Goal: Task Accomplishment & Management: Manage account settings

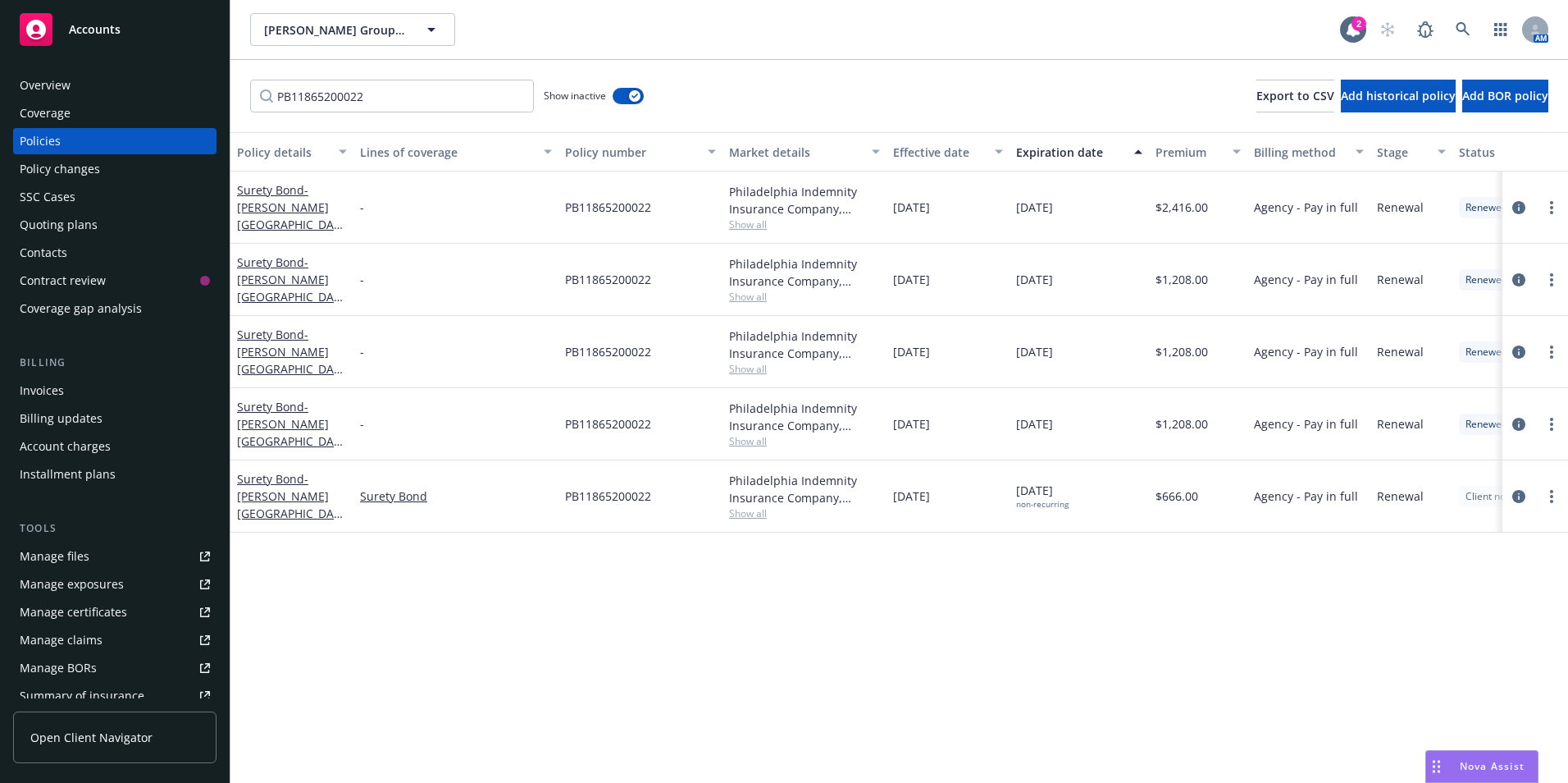
click at [38, 140] on div "Policies" at bounding box center [40, 140] width 41 height 26
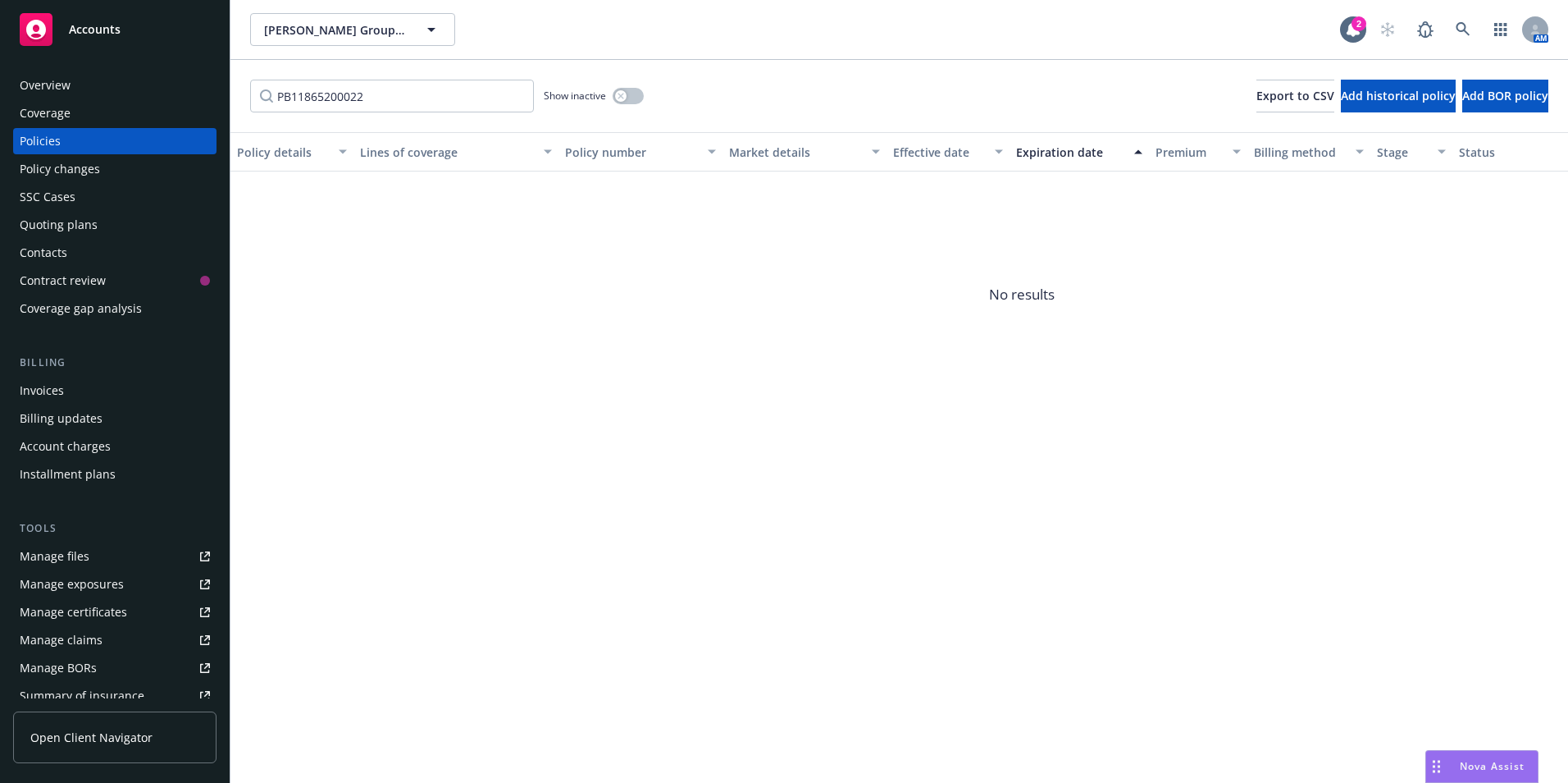
click at [33, 24] on icon at bounding box center [36, 29] width 19 height 19
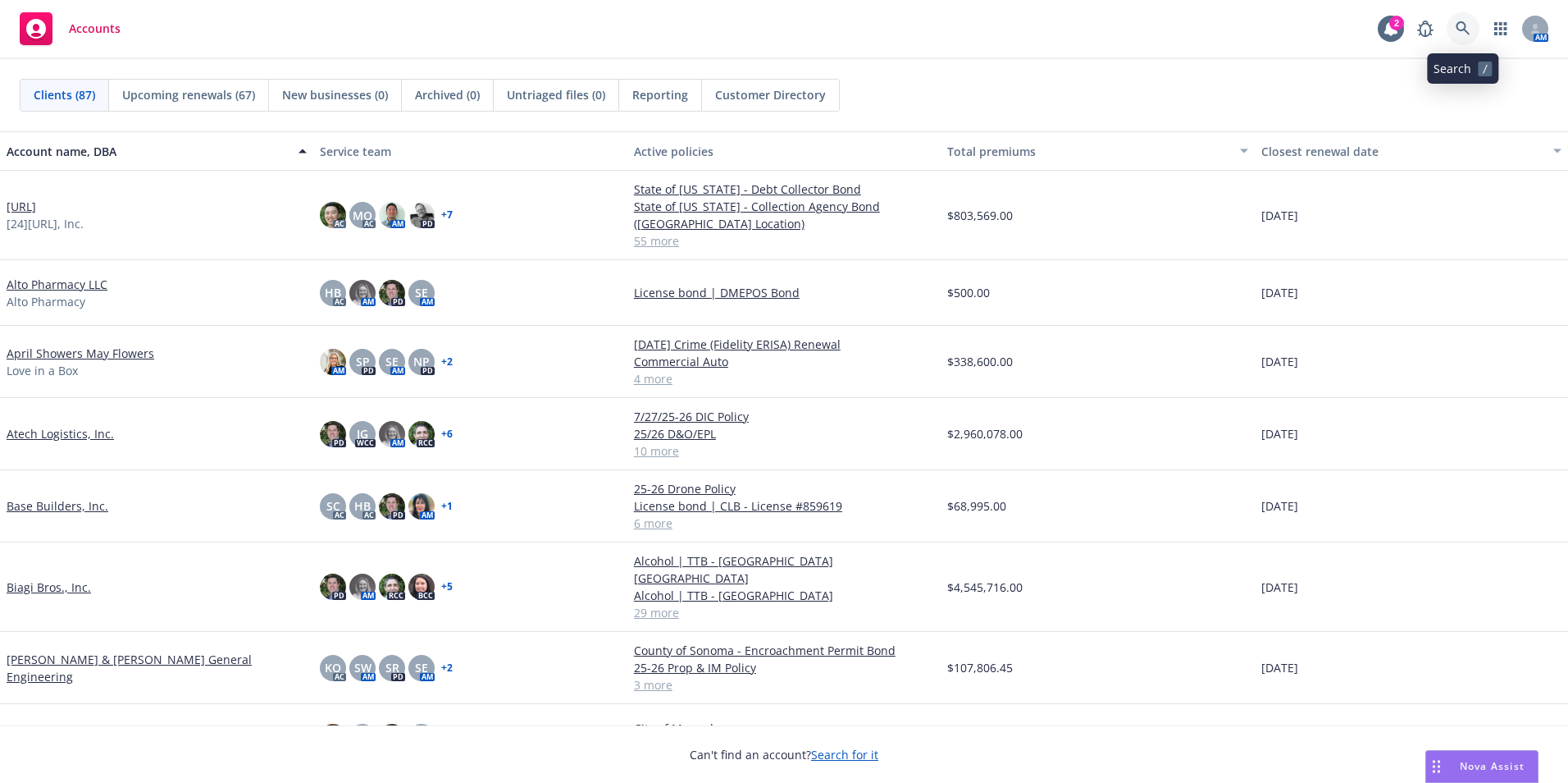
click at [1465, 24] on icon at bounding box center [1463, 28] width 14 height 14
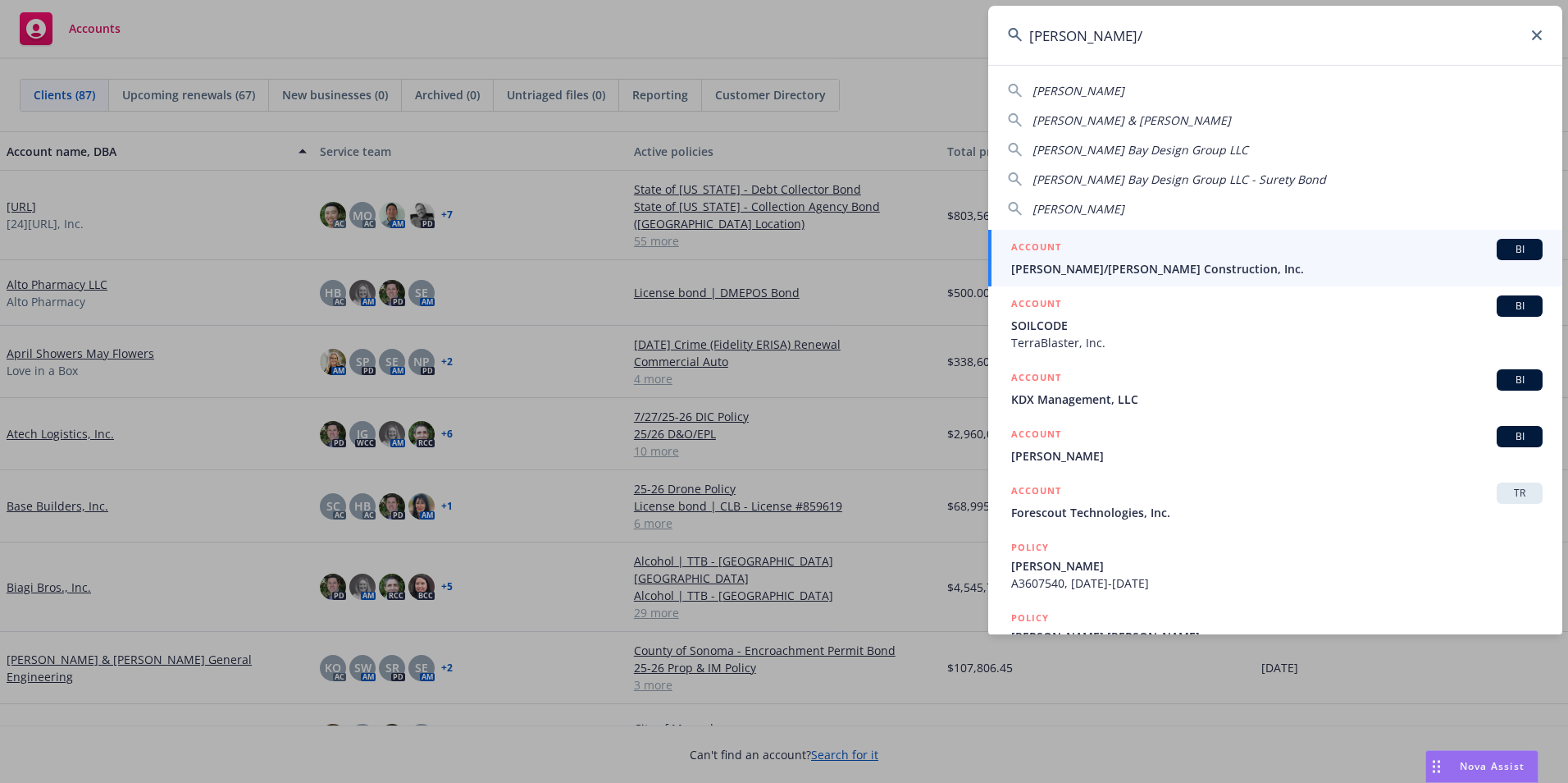
type input "[PERSON_NAME]/"
click at [1079, 271] on span "[PERSON_NAME]/[PERSON_NAME] Construction, Inc." at bounding box center [1277, 269] width 531 height 17
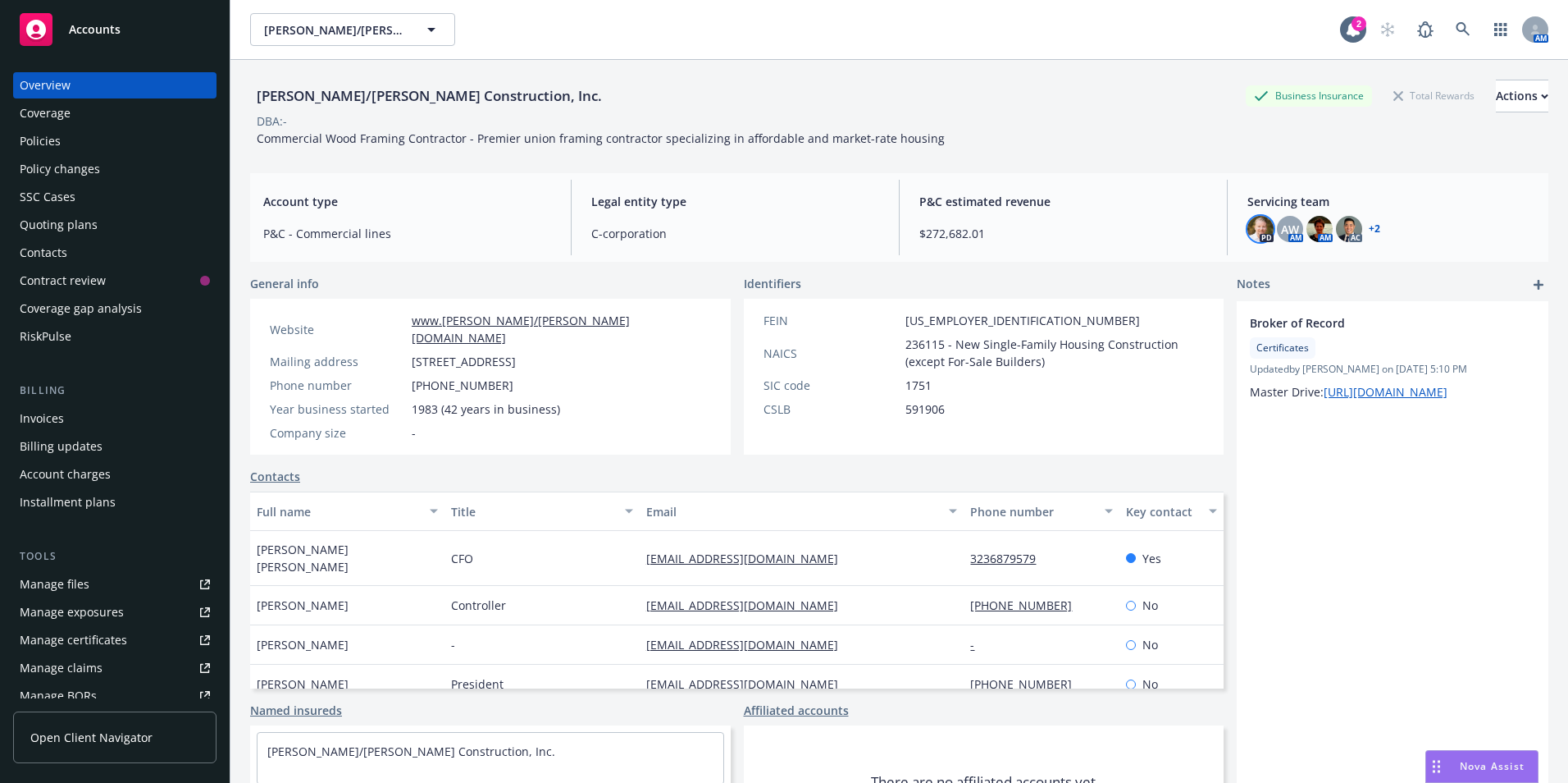
click at [1258, 237] on img at bounding box center [1260, 228] width 26 height 26
click at [1283, 231] on span "AW" at bounding box center [1290, 229] width 18 height 17
click at [1308, 236] on img at bounding box center [1320, 228] width 26 height 26
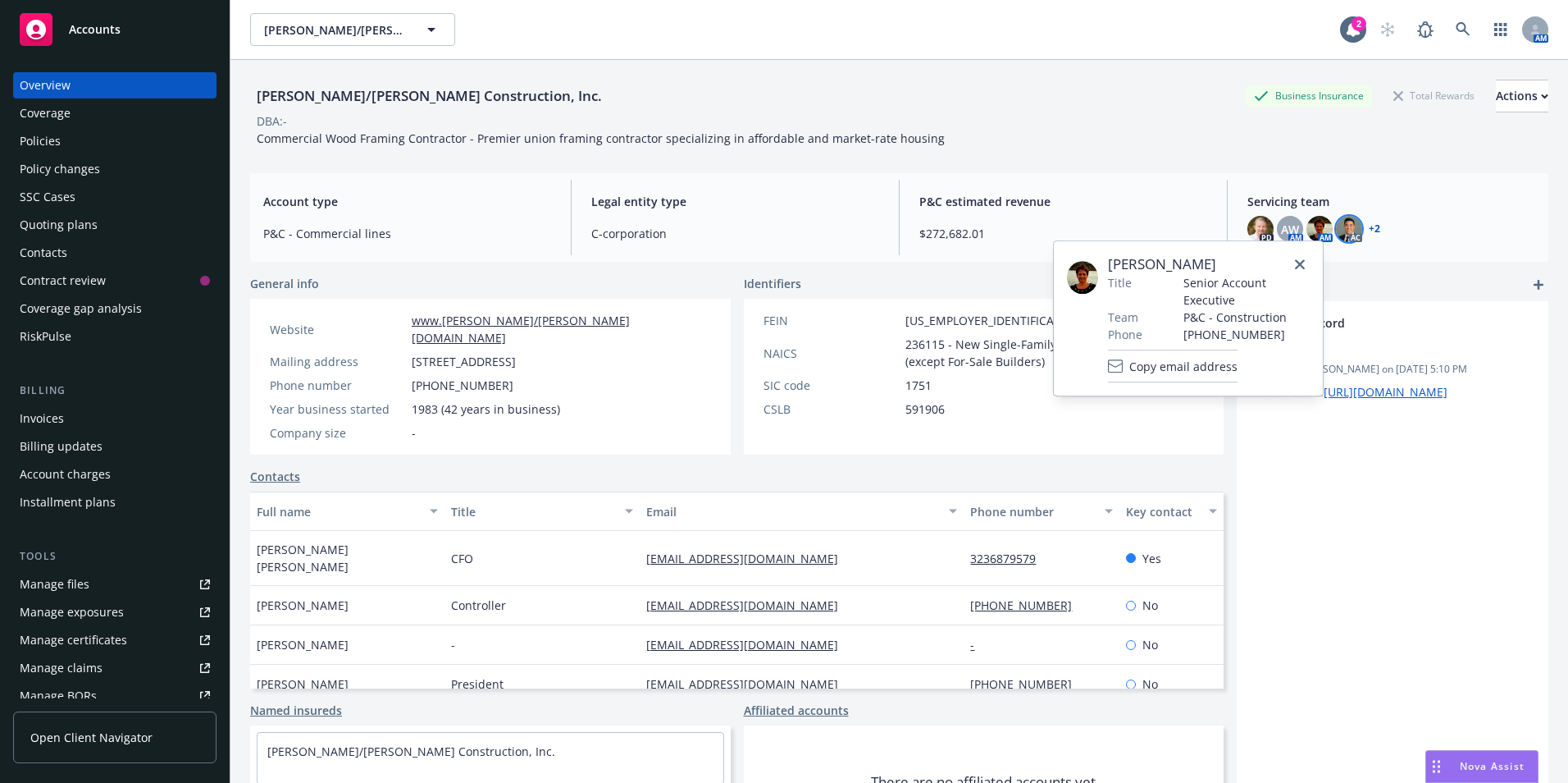
click at [1342, 233] on img at bounding box center [1349, 228] width 26 height 26
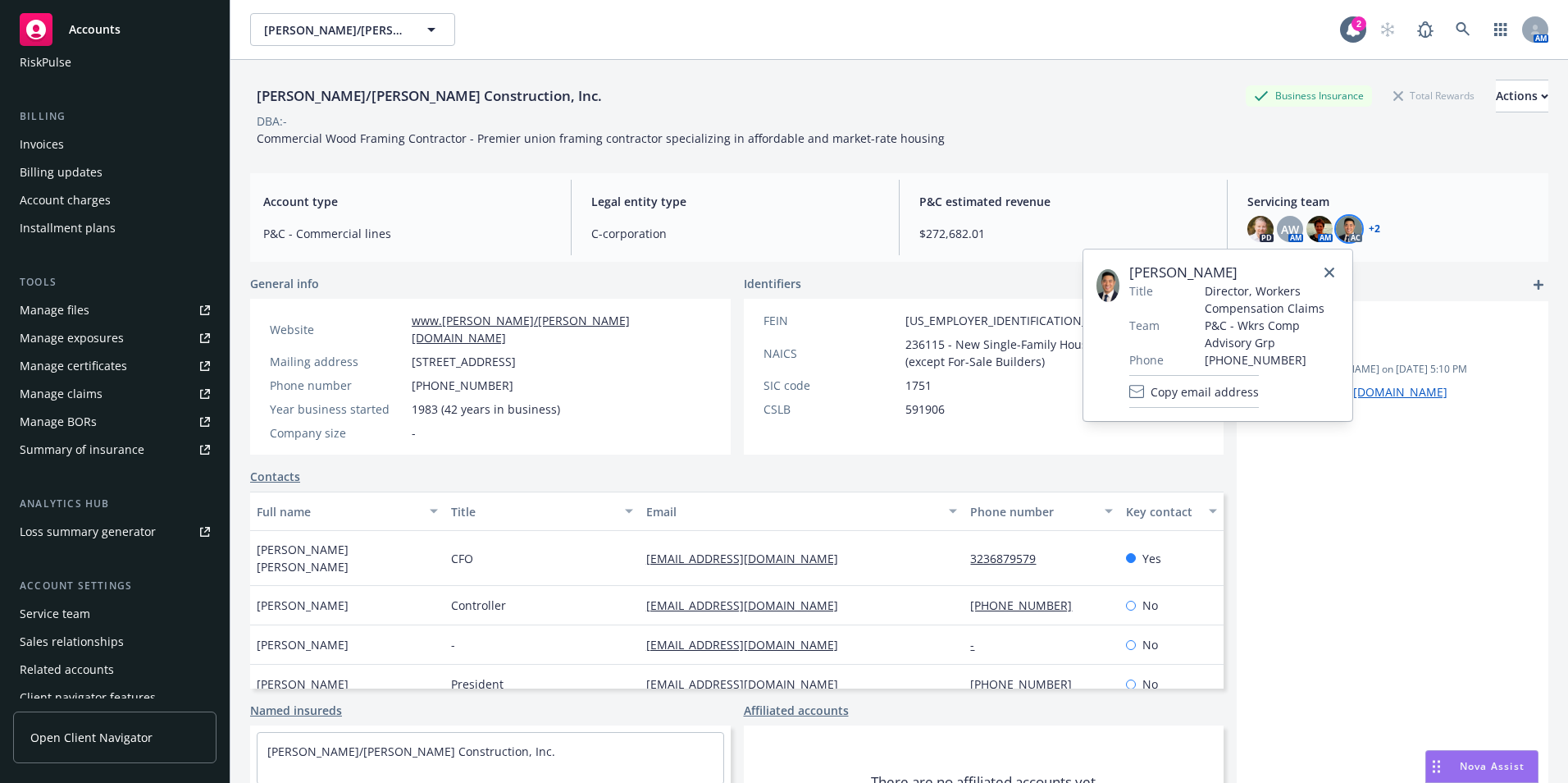
scroll to position [314, 0]
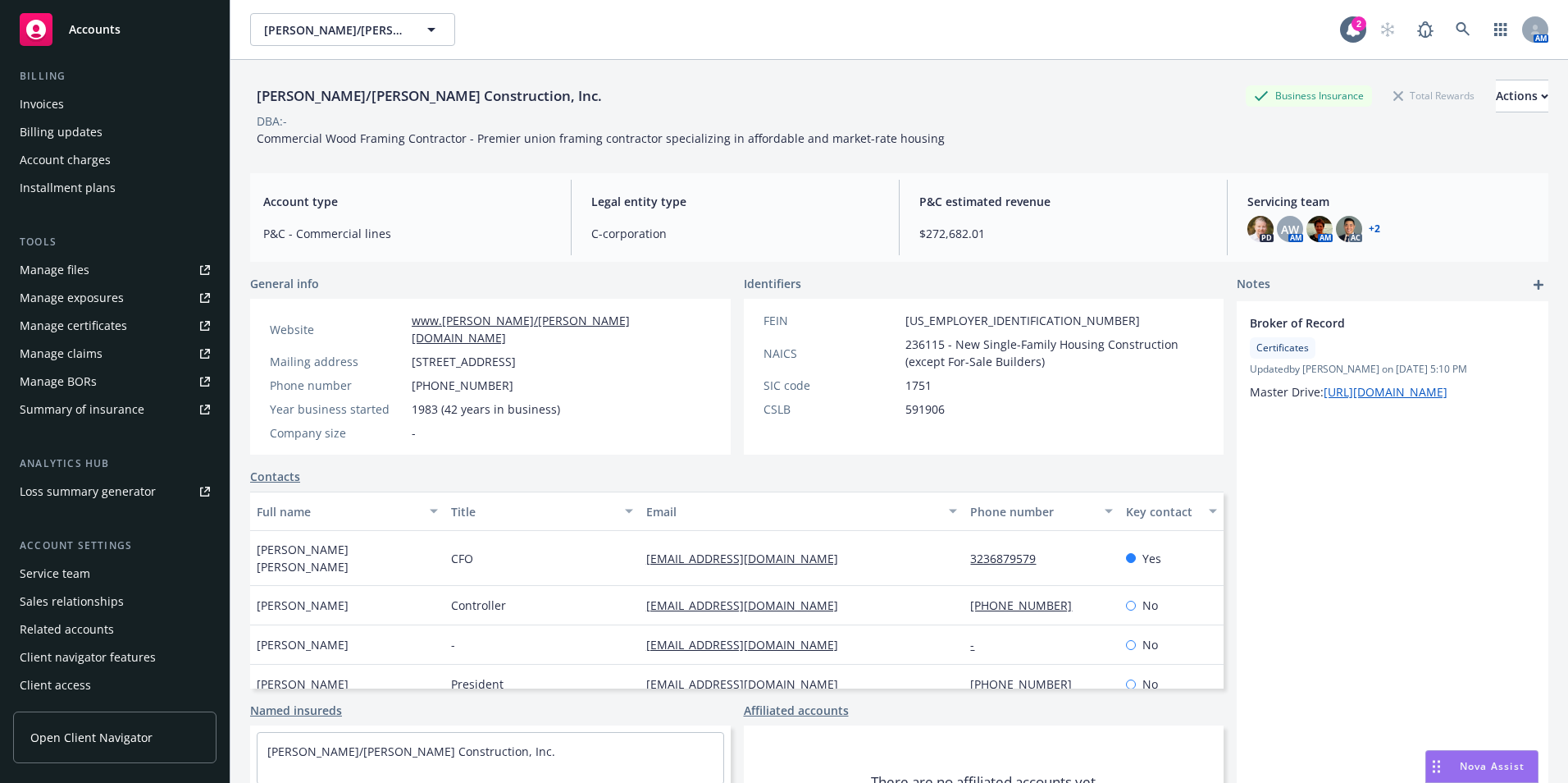
click at [48, 570] on div "Service team" at bounding box center [54, 573] width 71 height 26
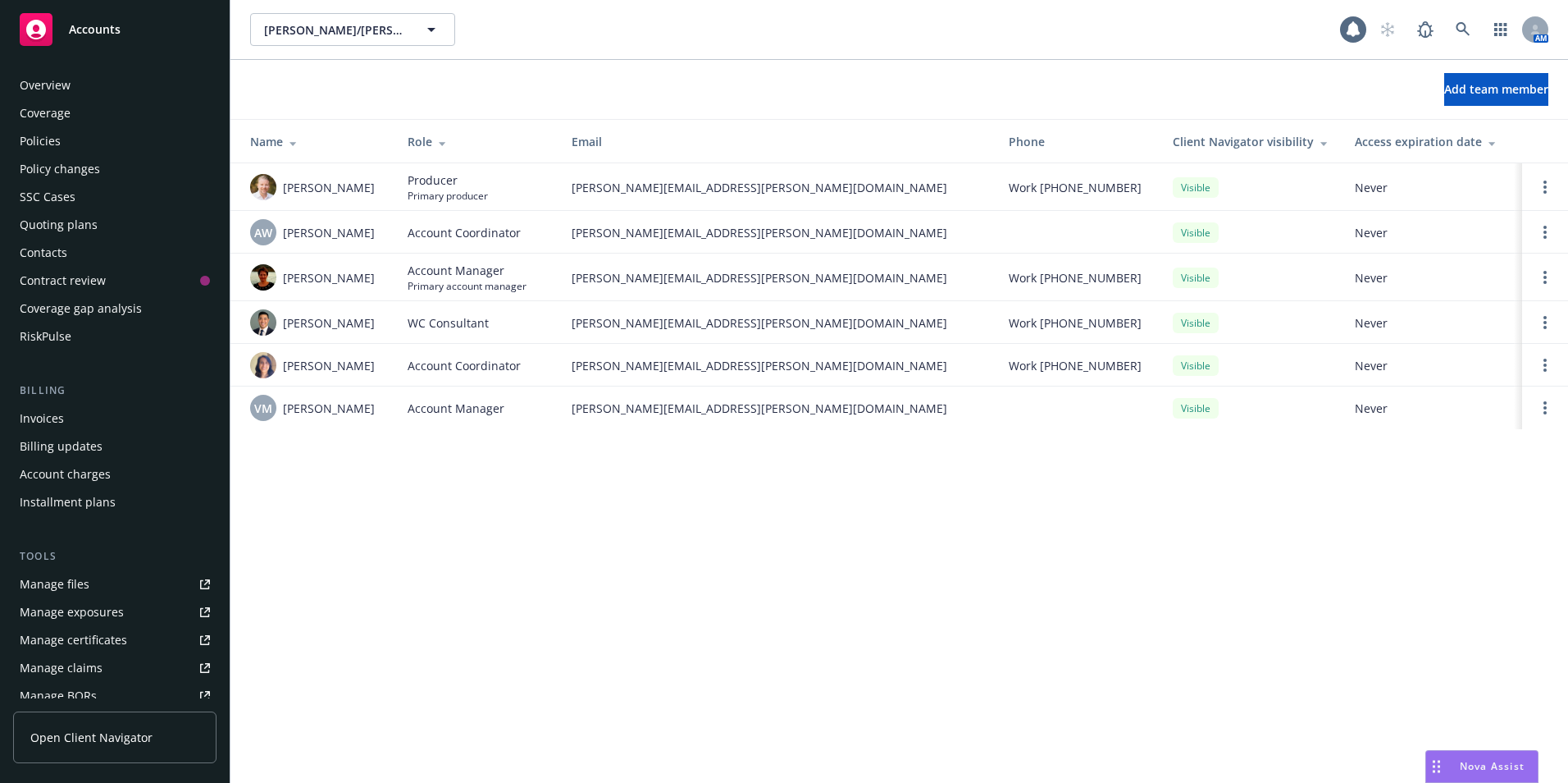
scroll to position [314, 0]
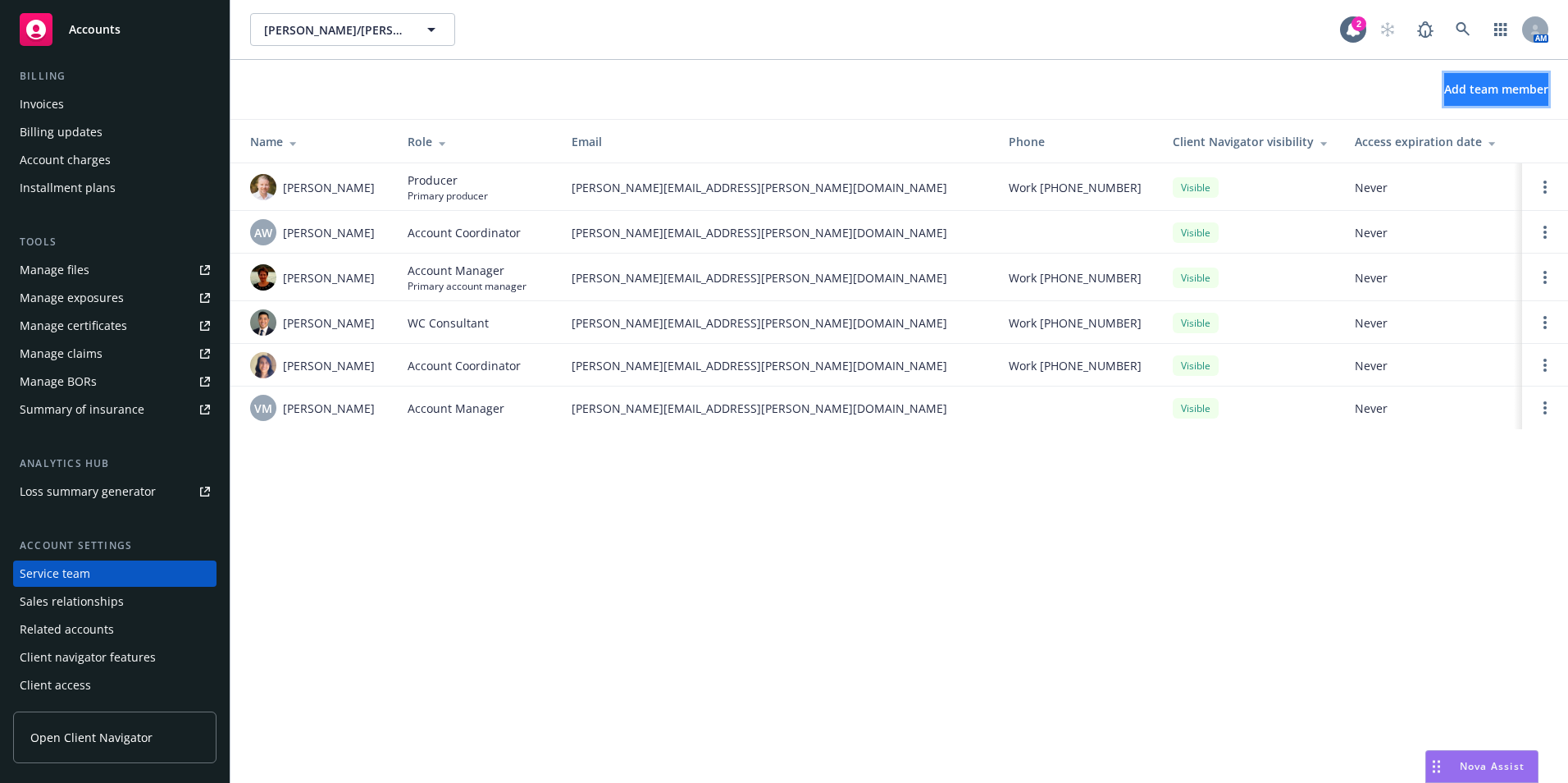
click at [1444, 90] on span "Add team member" at bounding box center [1497, 89] width 104 height 15
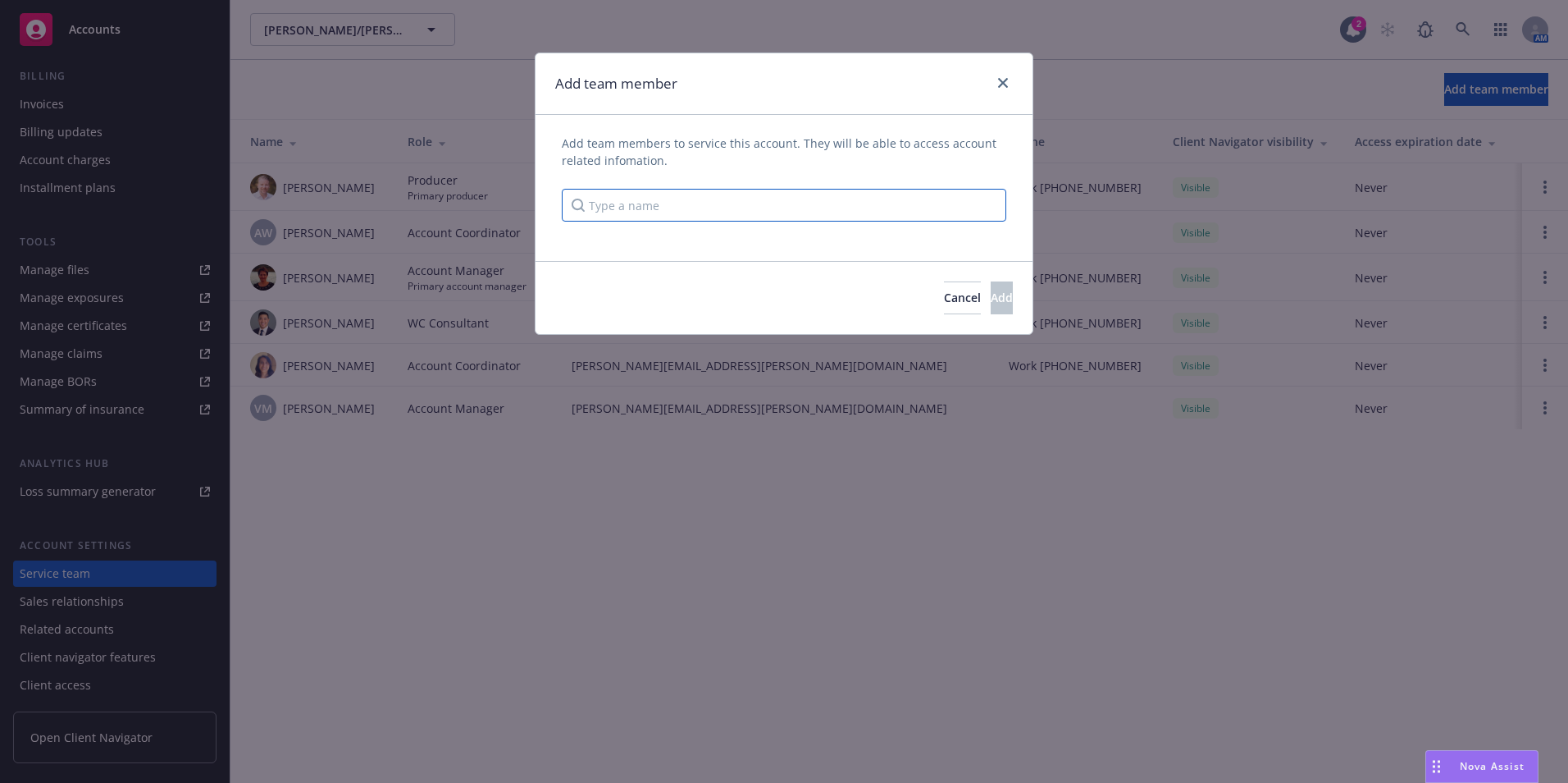
click at [682, 206] on input "Type a name" at bounding box center [784, 205] width 444 height 33
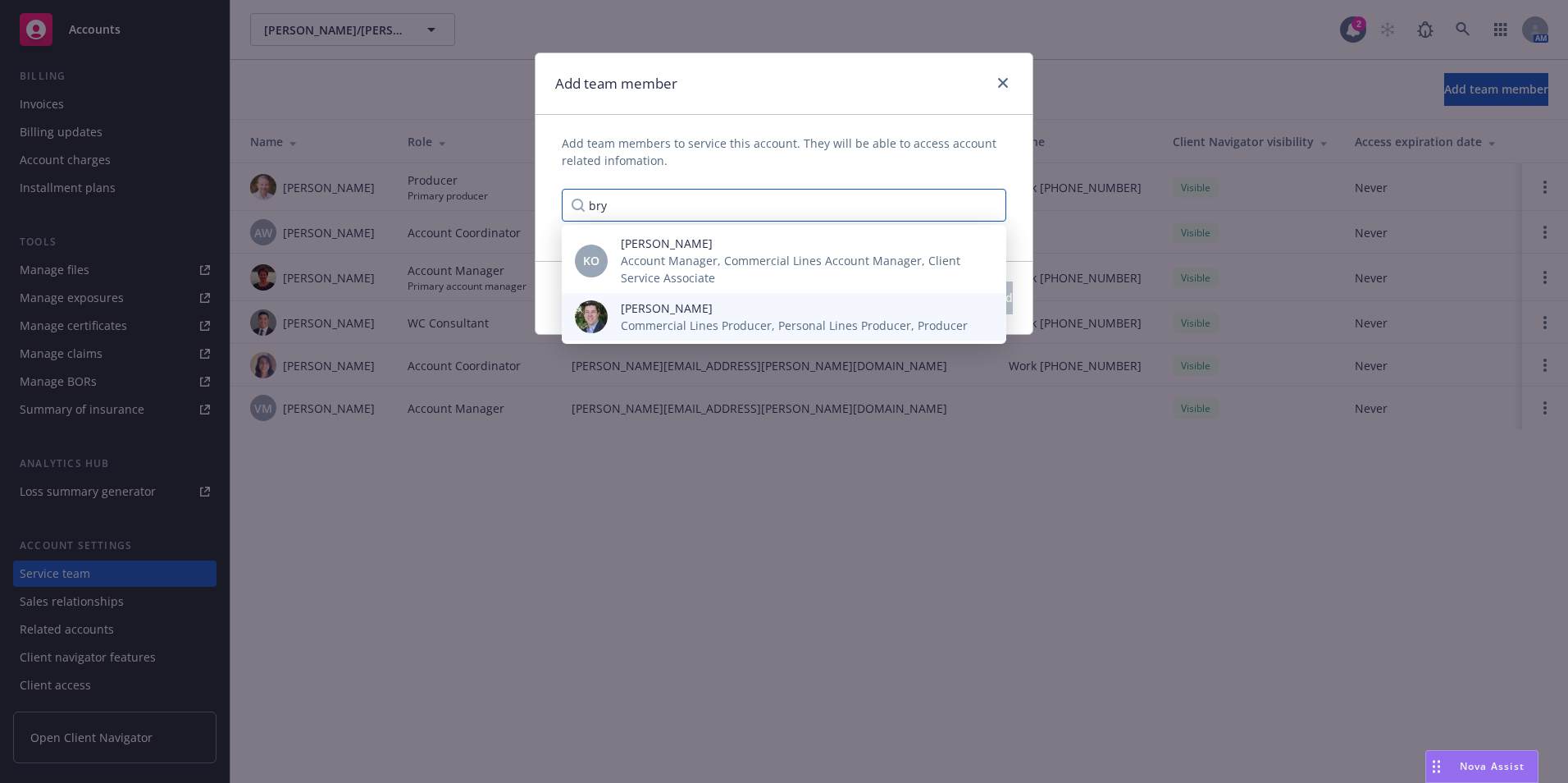
type input "bry"
click at [671, 312] on span "[PERSON_NAME]" at bounding box center [794, 308] width 347 height 17
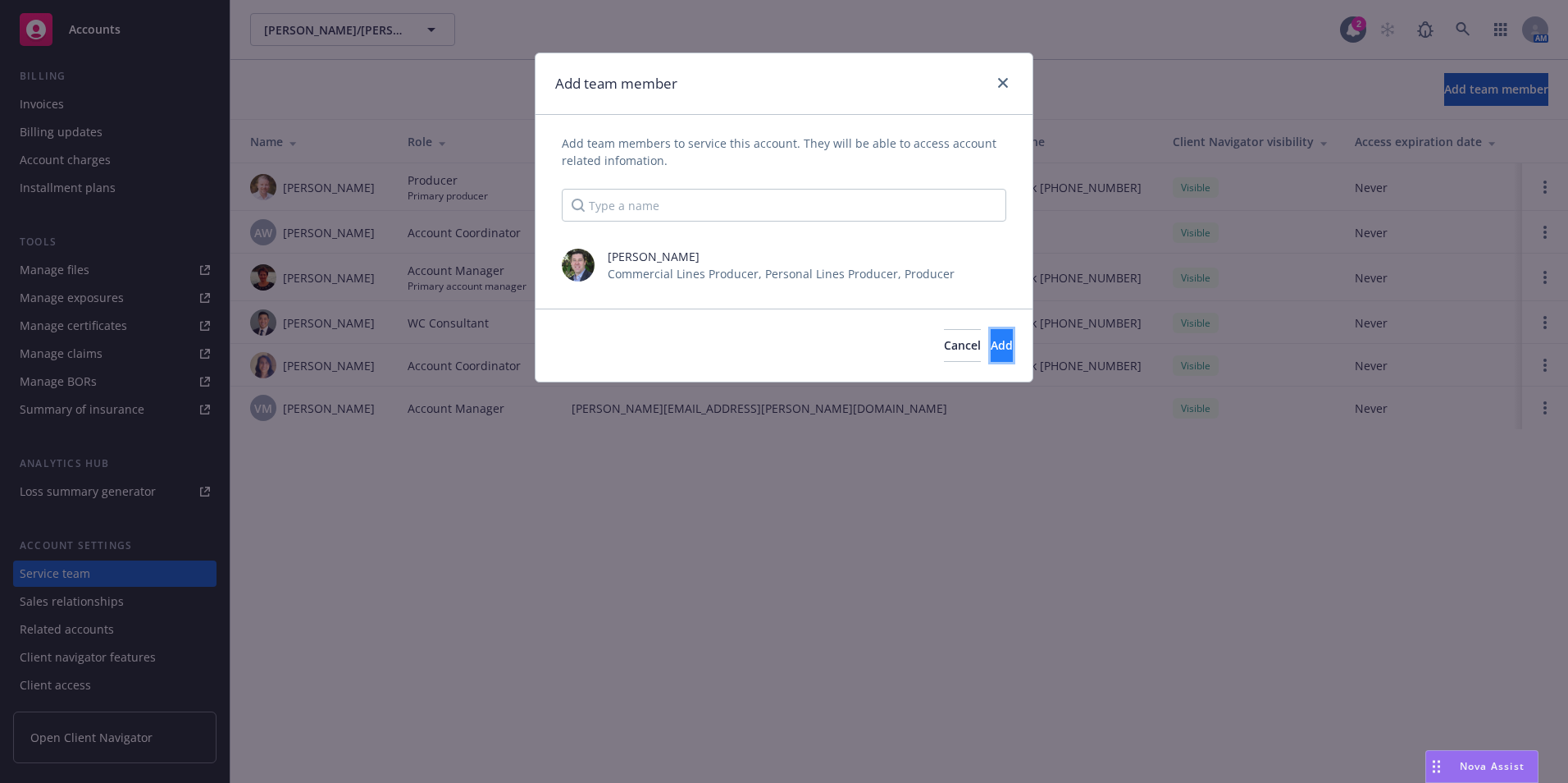
click at [991, 348] on span "Add" at bounding box center [1002, 345] width 22 height 15
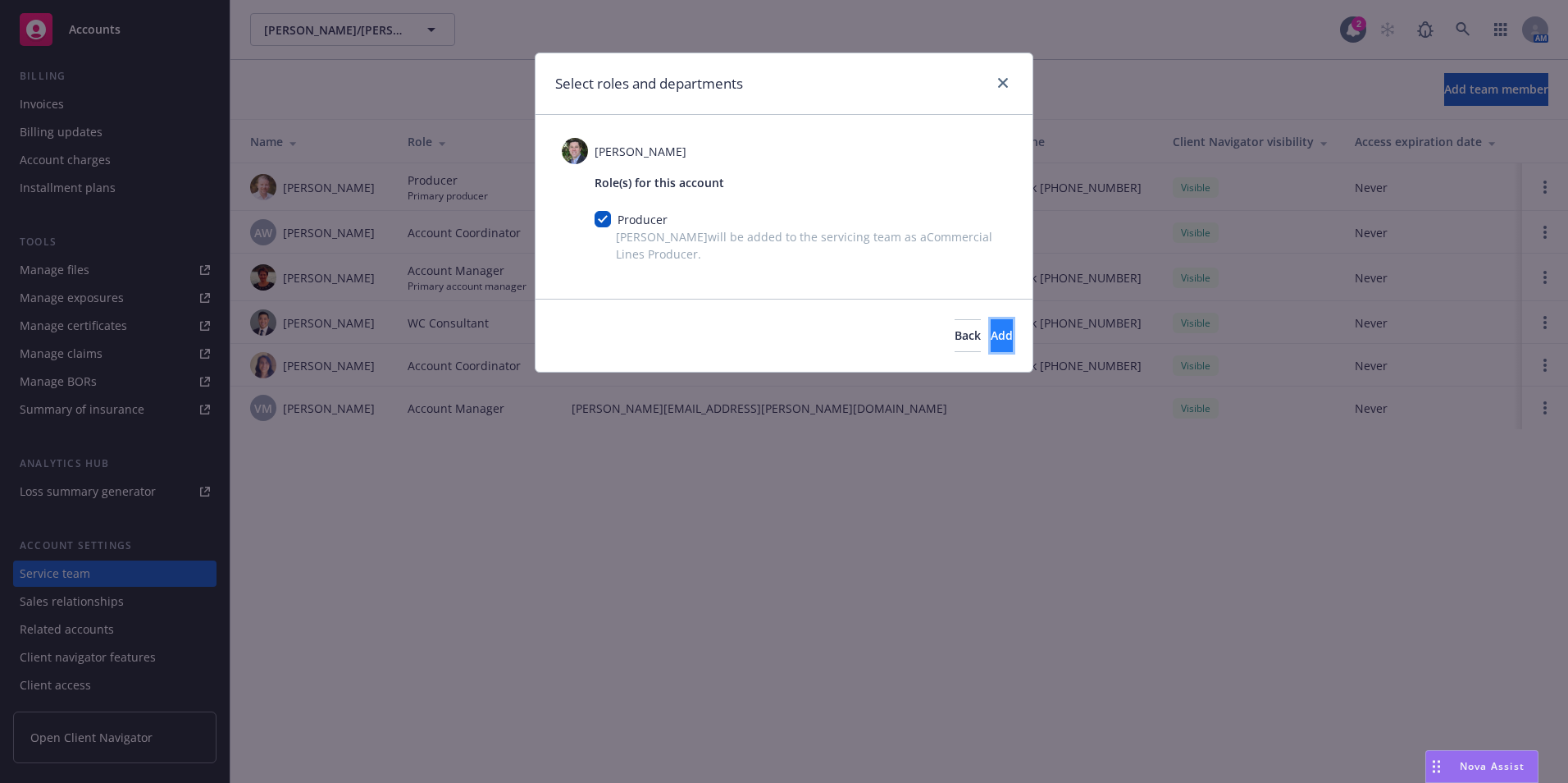
click at [991, 336] on span "Add" at bounding box center [1002, 335] width 22 height 15
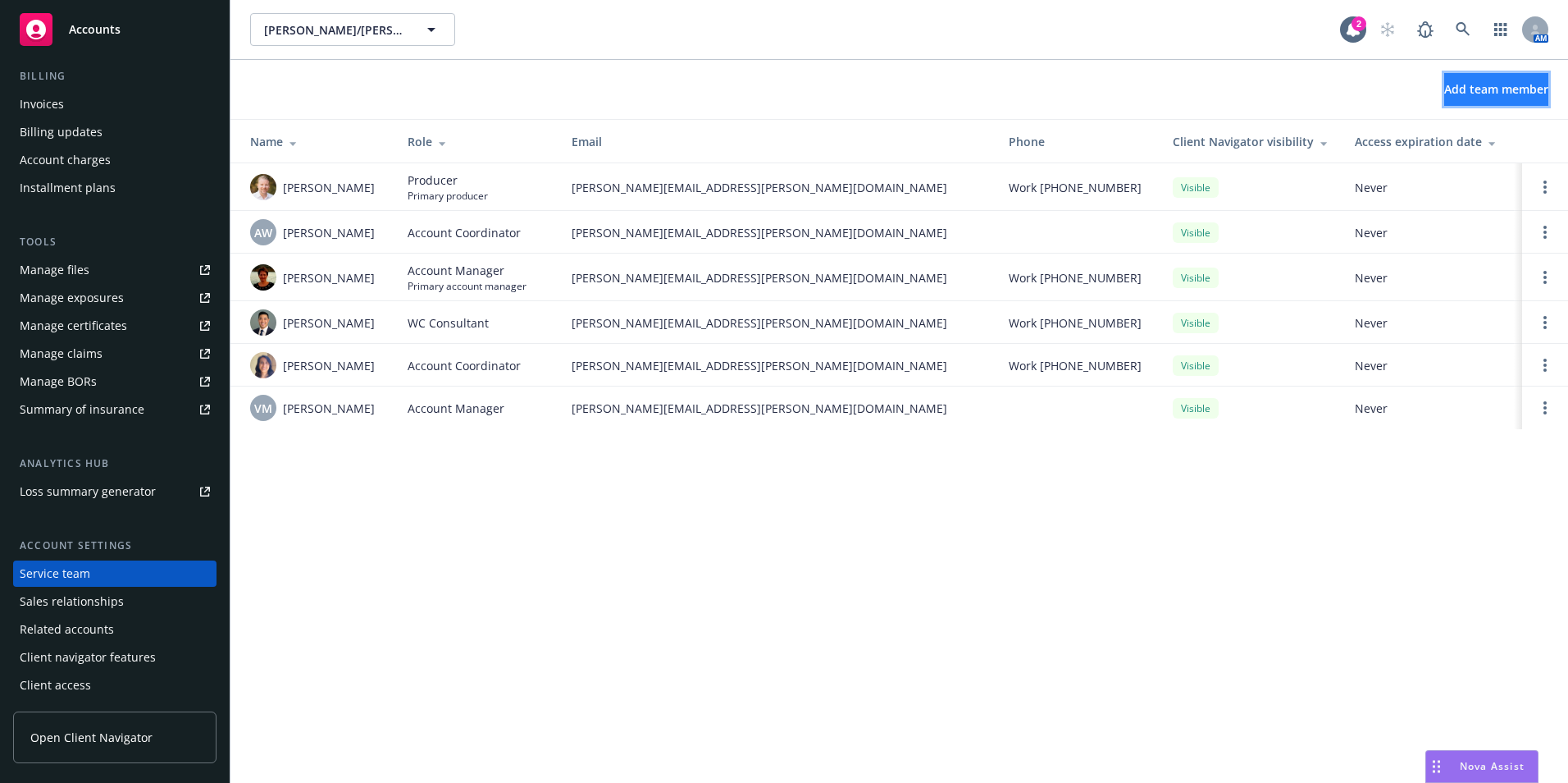
click at [1447, 83] on span "Add team member" at bounding box center [1497, 89] width 104 height 15
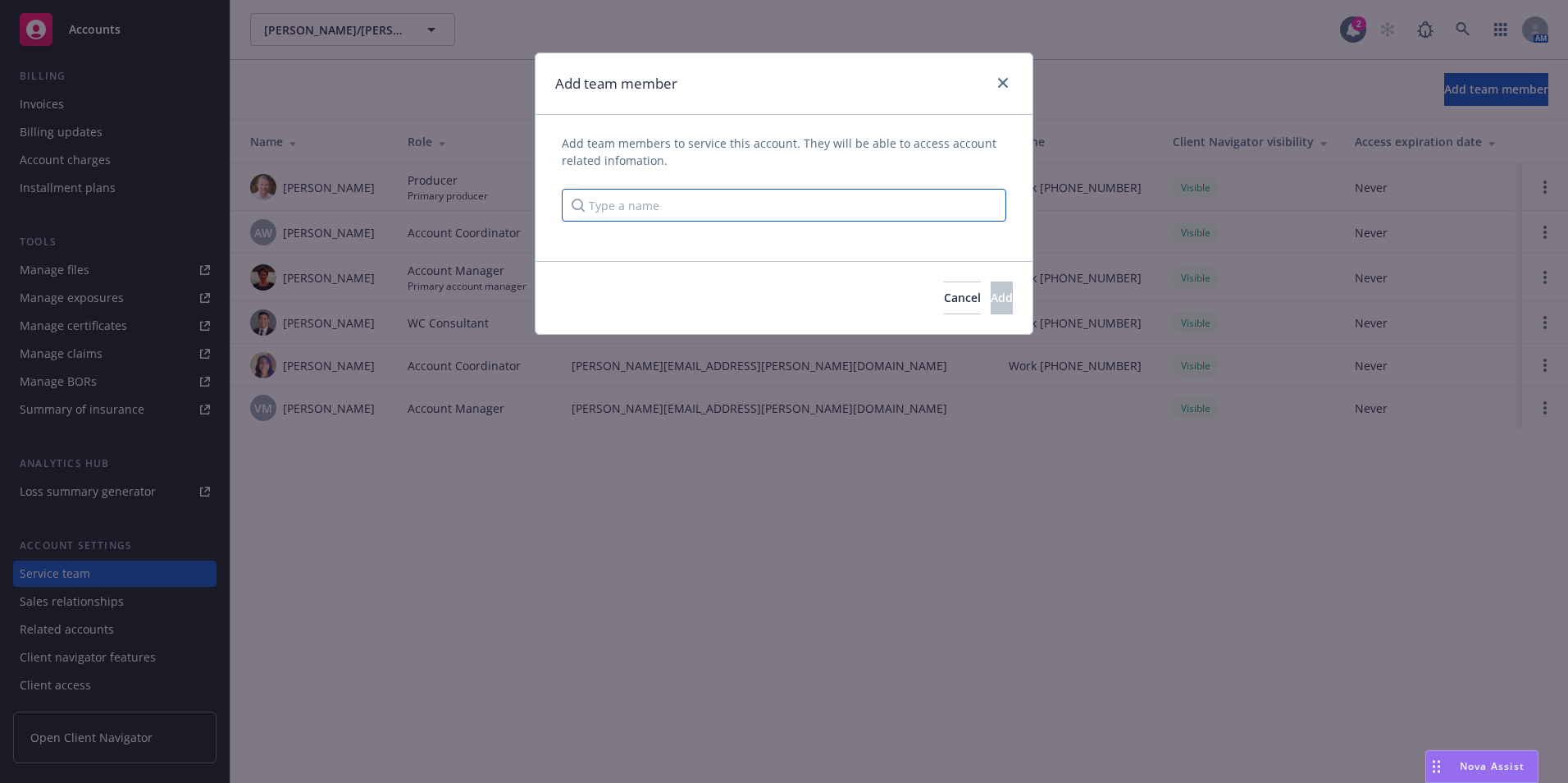
click at [623, 210] on input "Type a name" at bounding box center [784, 205] width 444 height 33
click at [625, 198] on input "Type a name" at bounding box center [784, 205] width 444 height 33
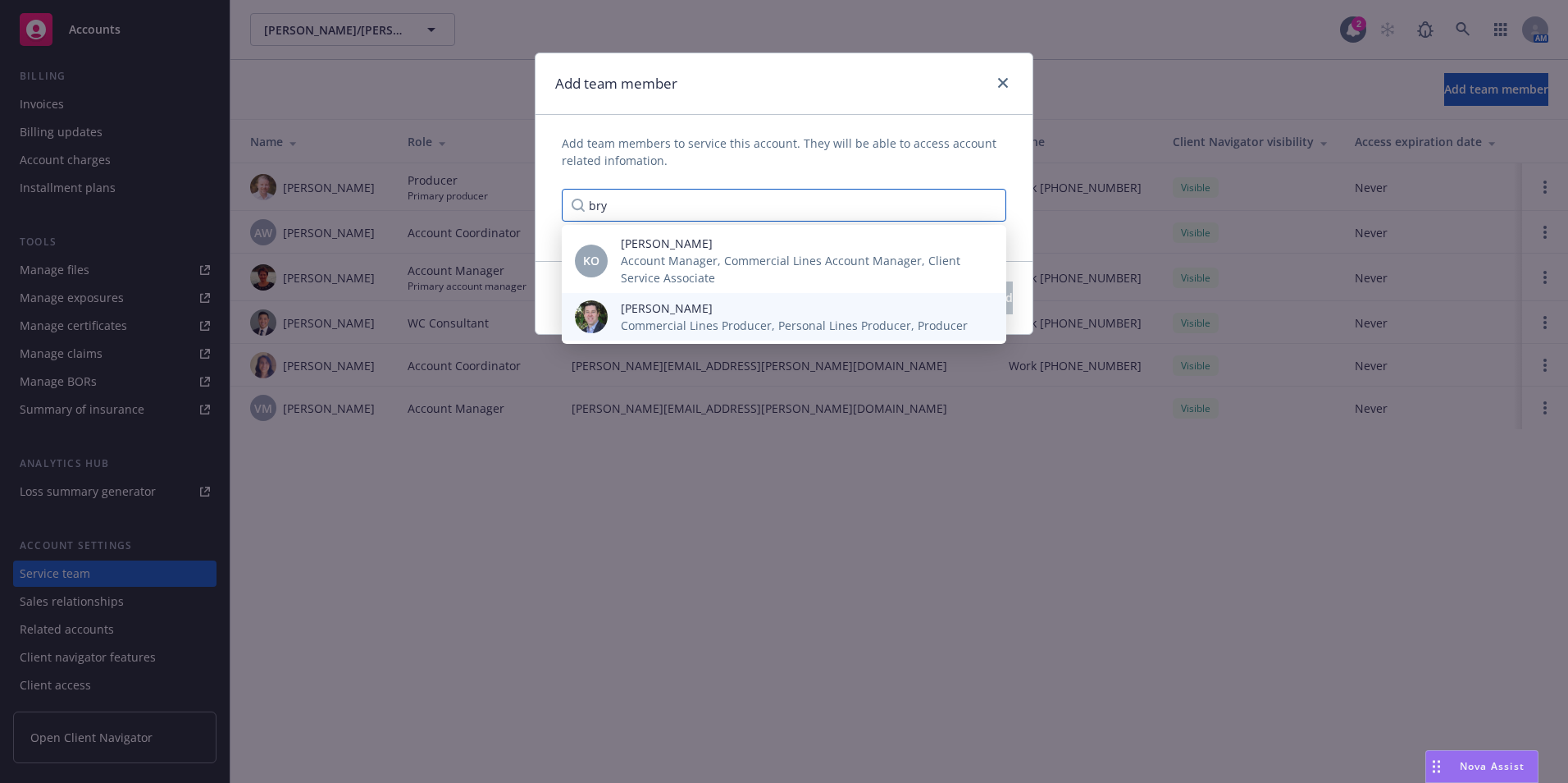
type input "bry"
click at [749, 313] on span "[PERSON_NAME]" at bounding box center [794, 308] width 347 height 17
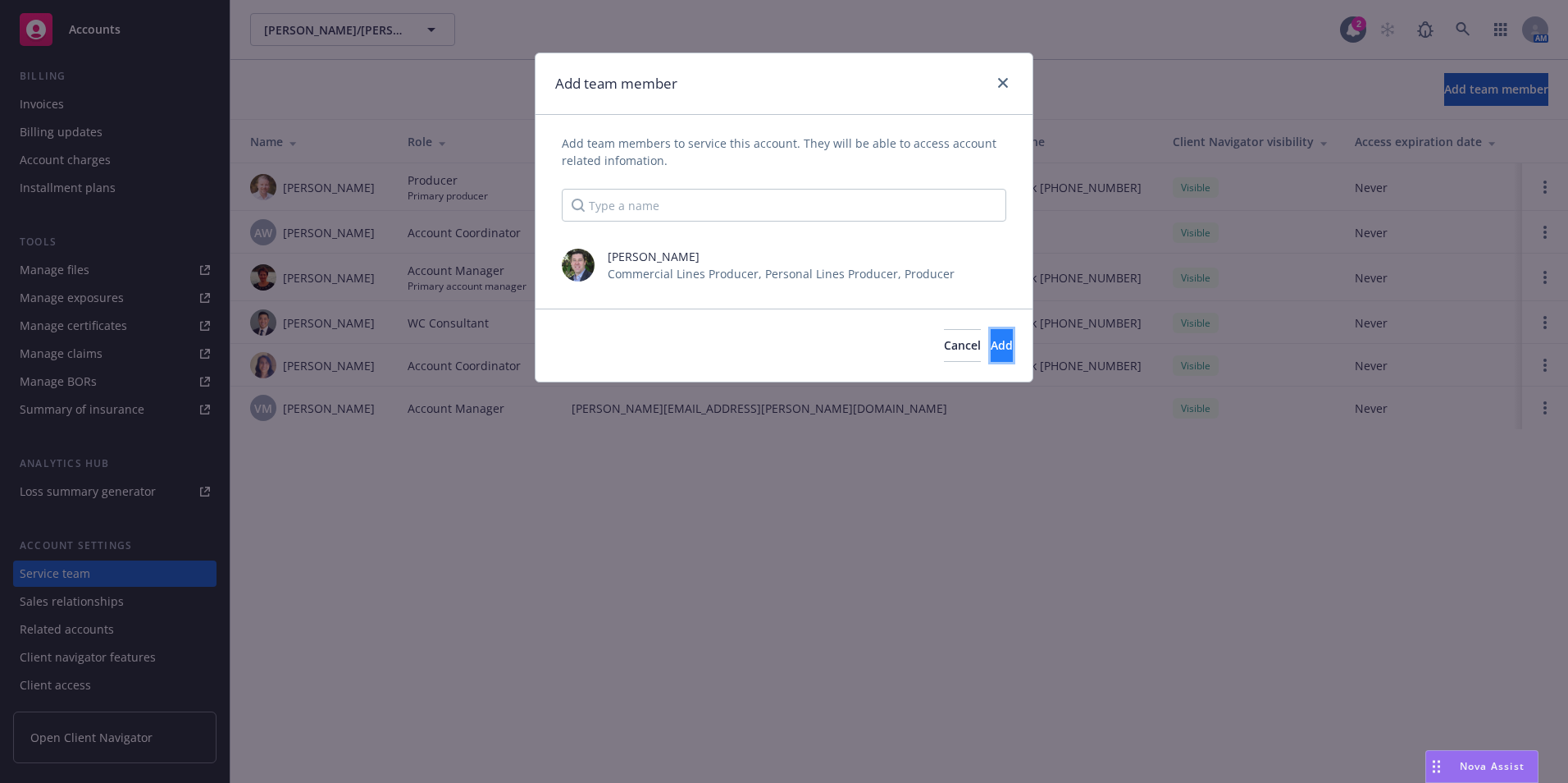
click at [991, 349] on span "Add" at bounding box center [1002, 345] width 22 height 15
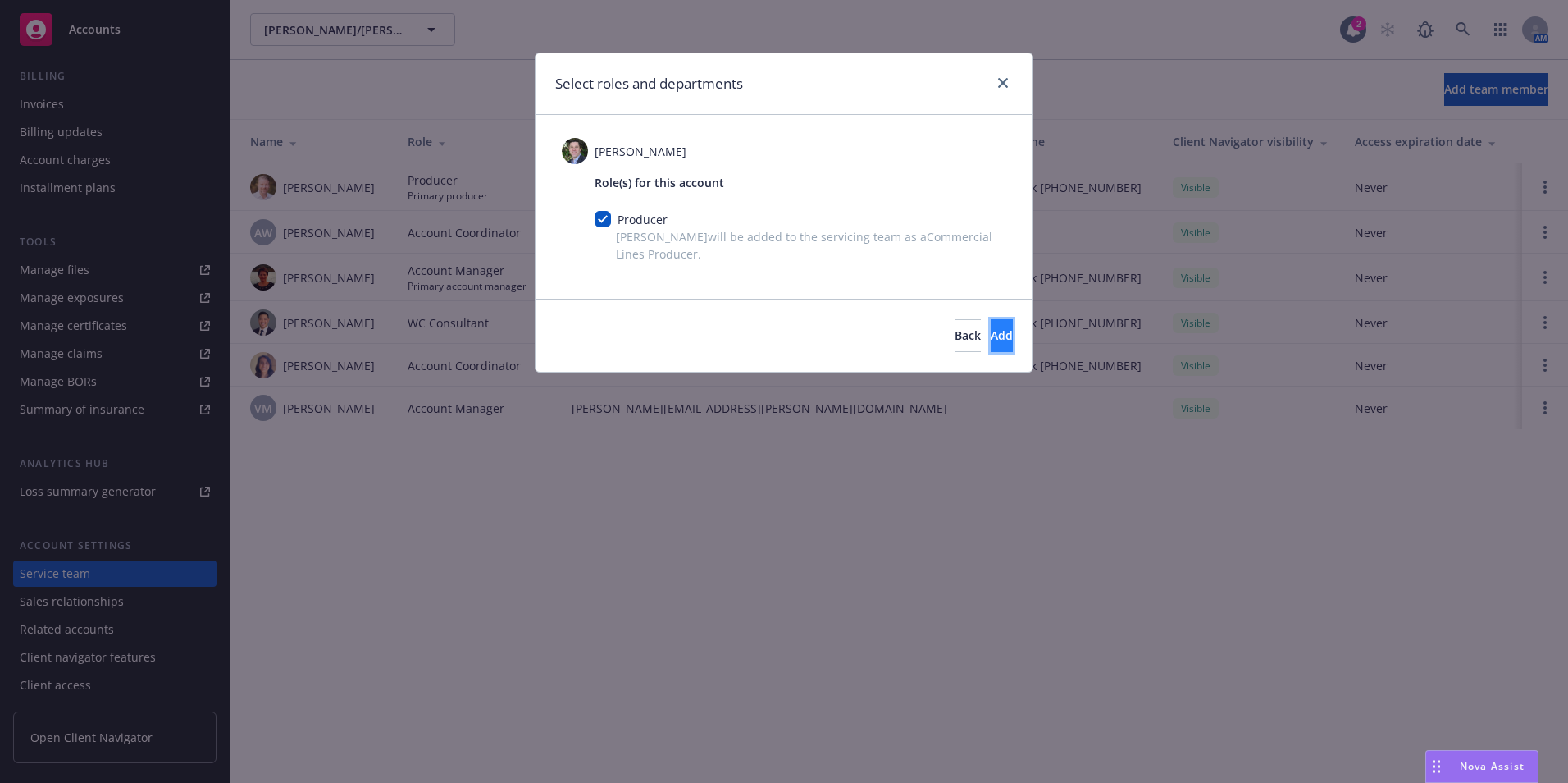
click at [991, 334] on span "Add" at bounding box center [1002, 335] width 22 height 15
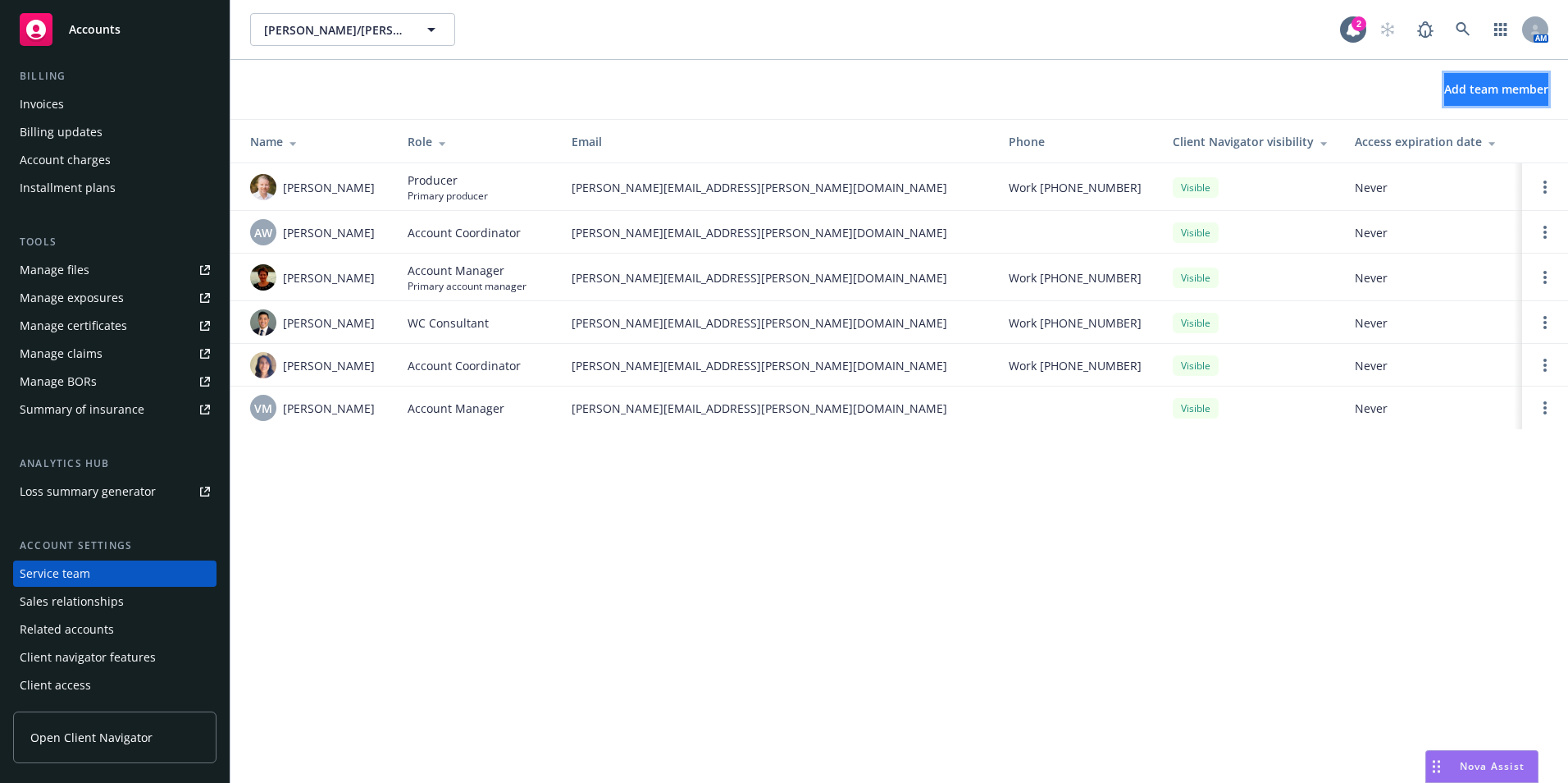
click at [1456, 79] on button "Add team member" at bounding box center [1497, 90] width 104 height 33
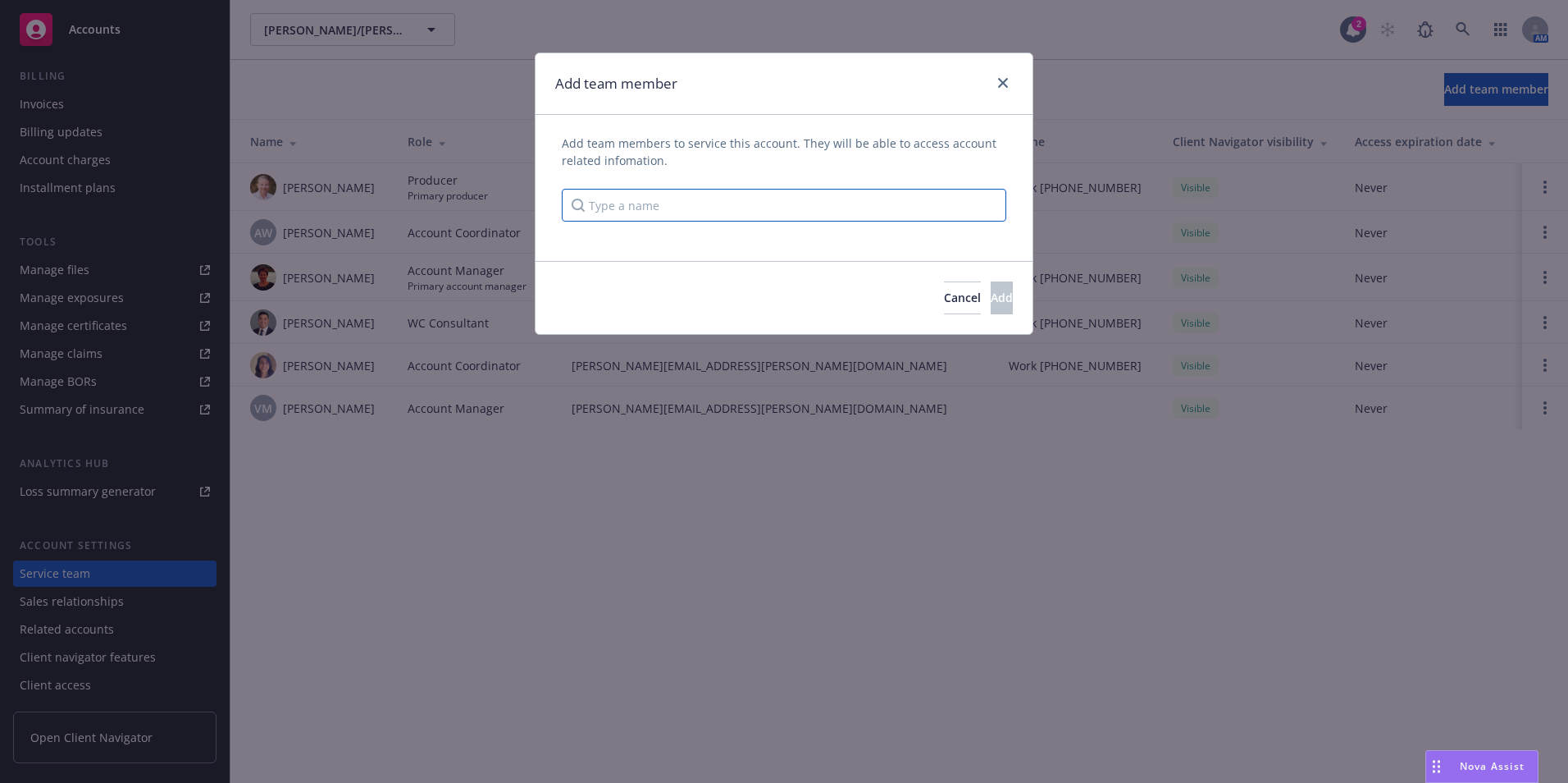
click at [672, 202] on input "Type a name" at bounding box center [784, 205] width 444 height 33
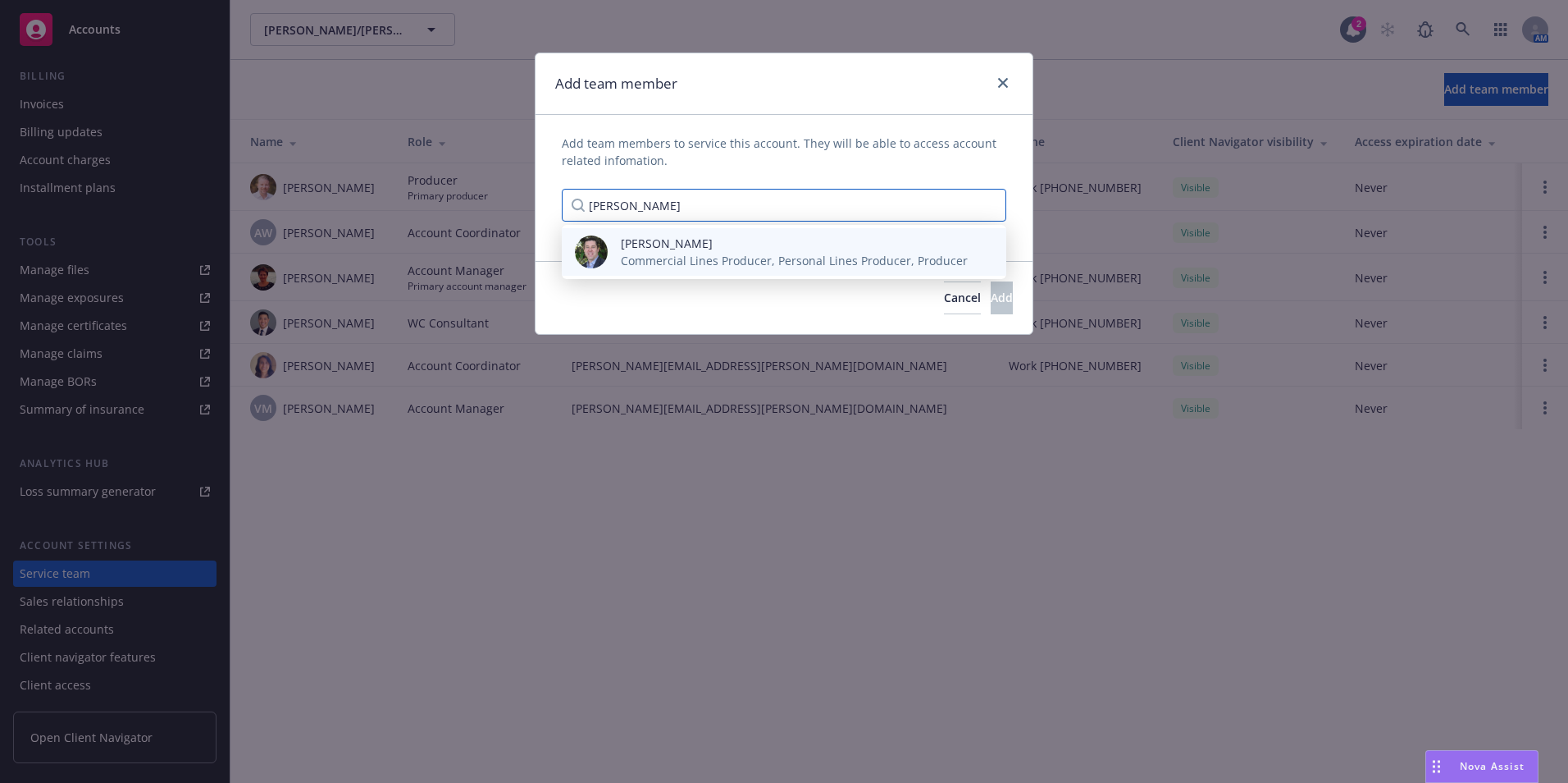
type input "[PERSON_NAME]"
click at [704, 248] on span "[PERSON_NAME]" at bounding box center [794, 244] width 347 height 17
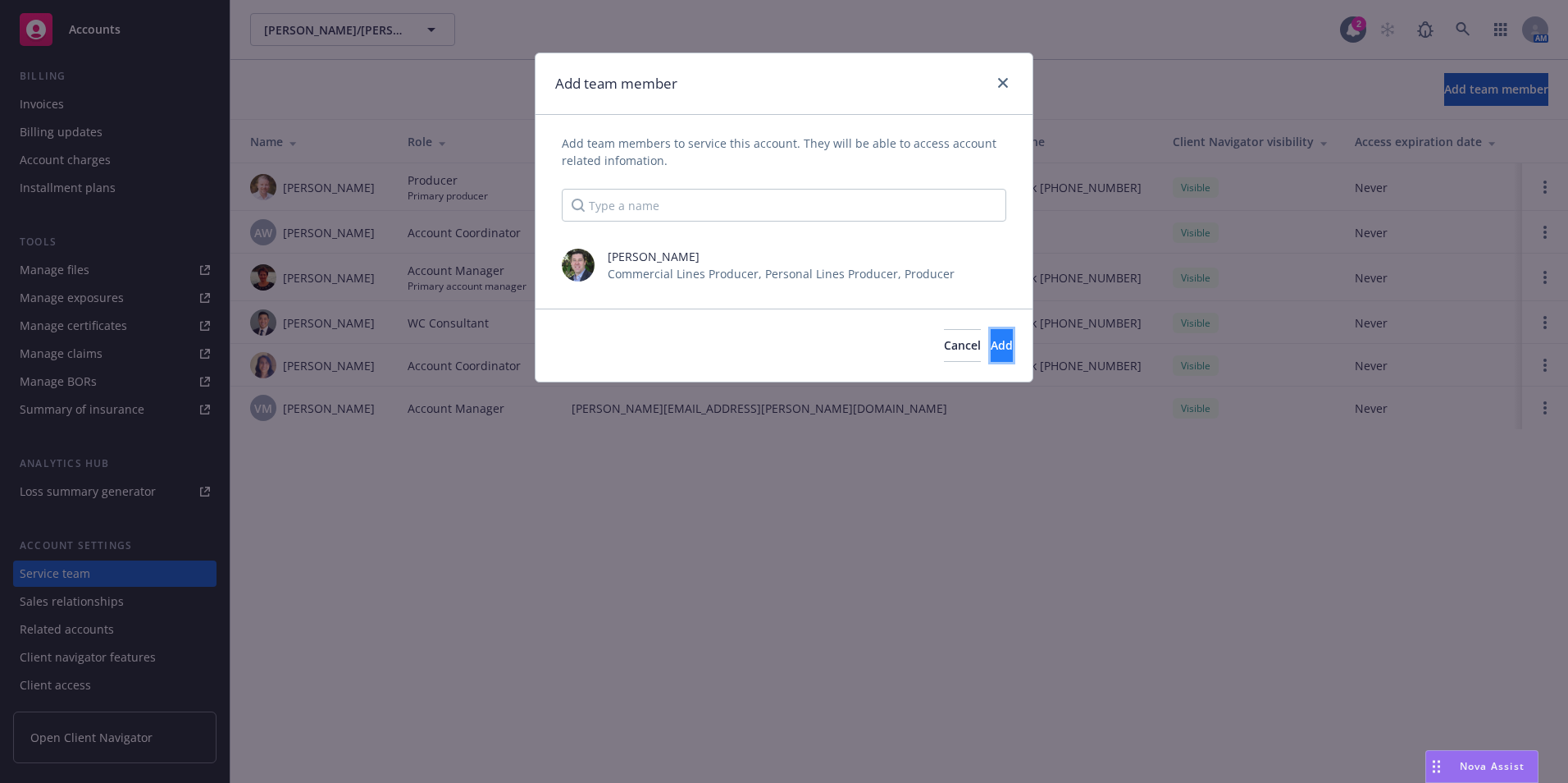
click at [991, 344] on span "Add" at bounding box center [1002, 345] width 22 height 15
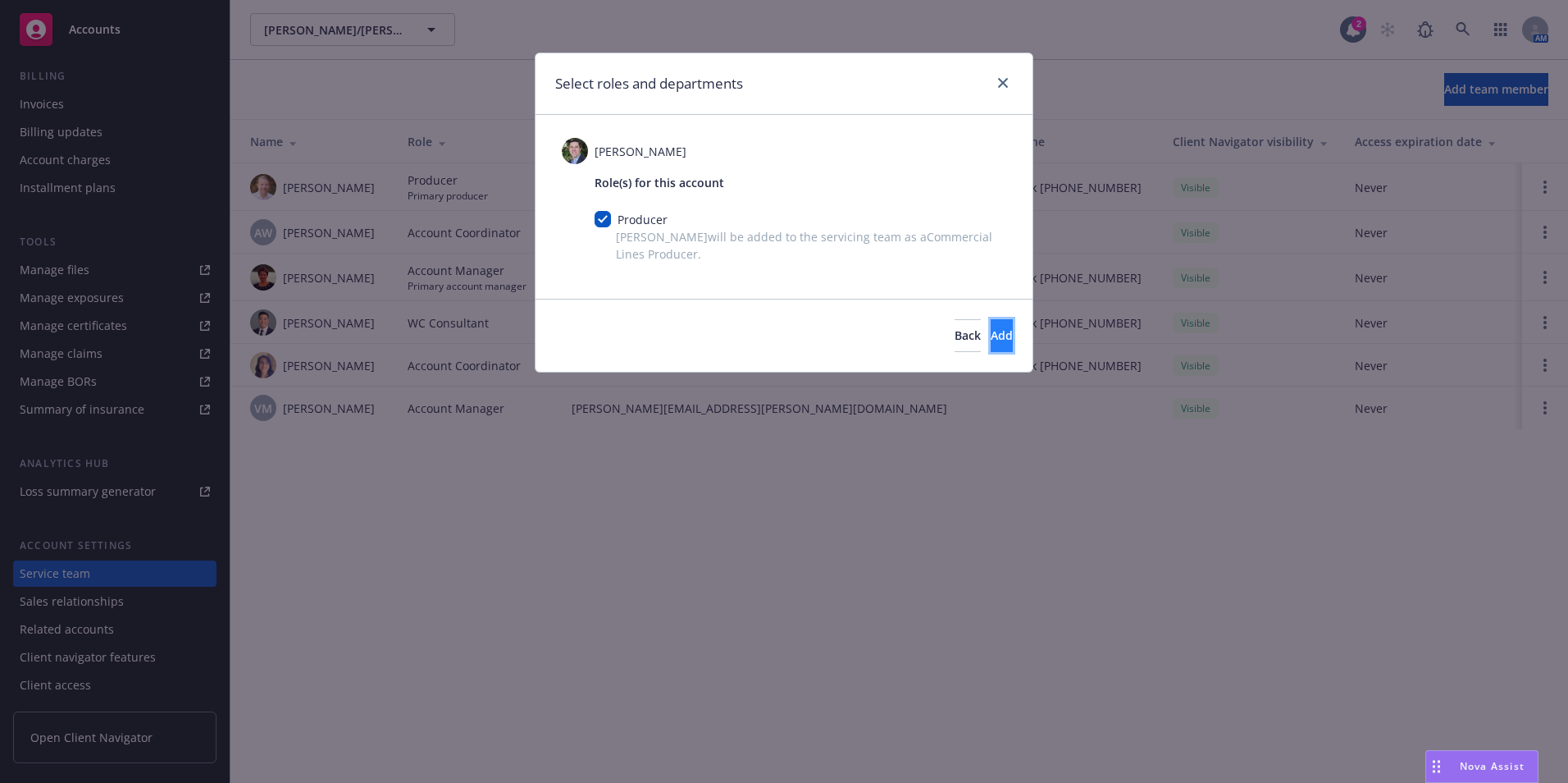
click at [991, 334] on span "Add" at bounding box center [1002, 335] width 22 height 15
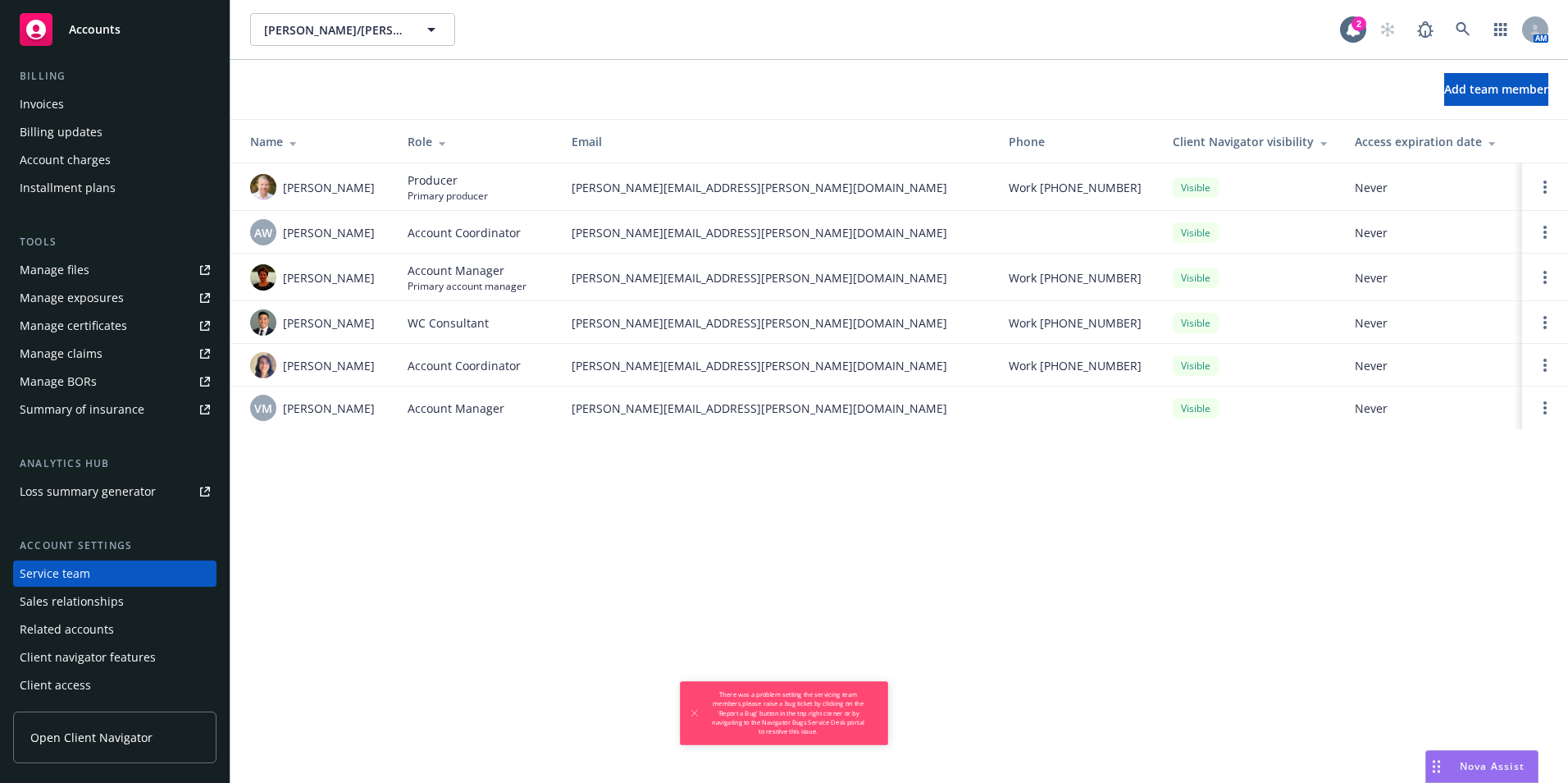
click at [641, 568] on div "[PERSON_NAME]/[PERSON_NAME] Construction, Inc. [PERSON_NAME]/[PERSON_NAME] Cons…" at bounding box center [899, 392] width 1338 height 783
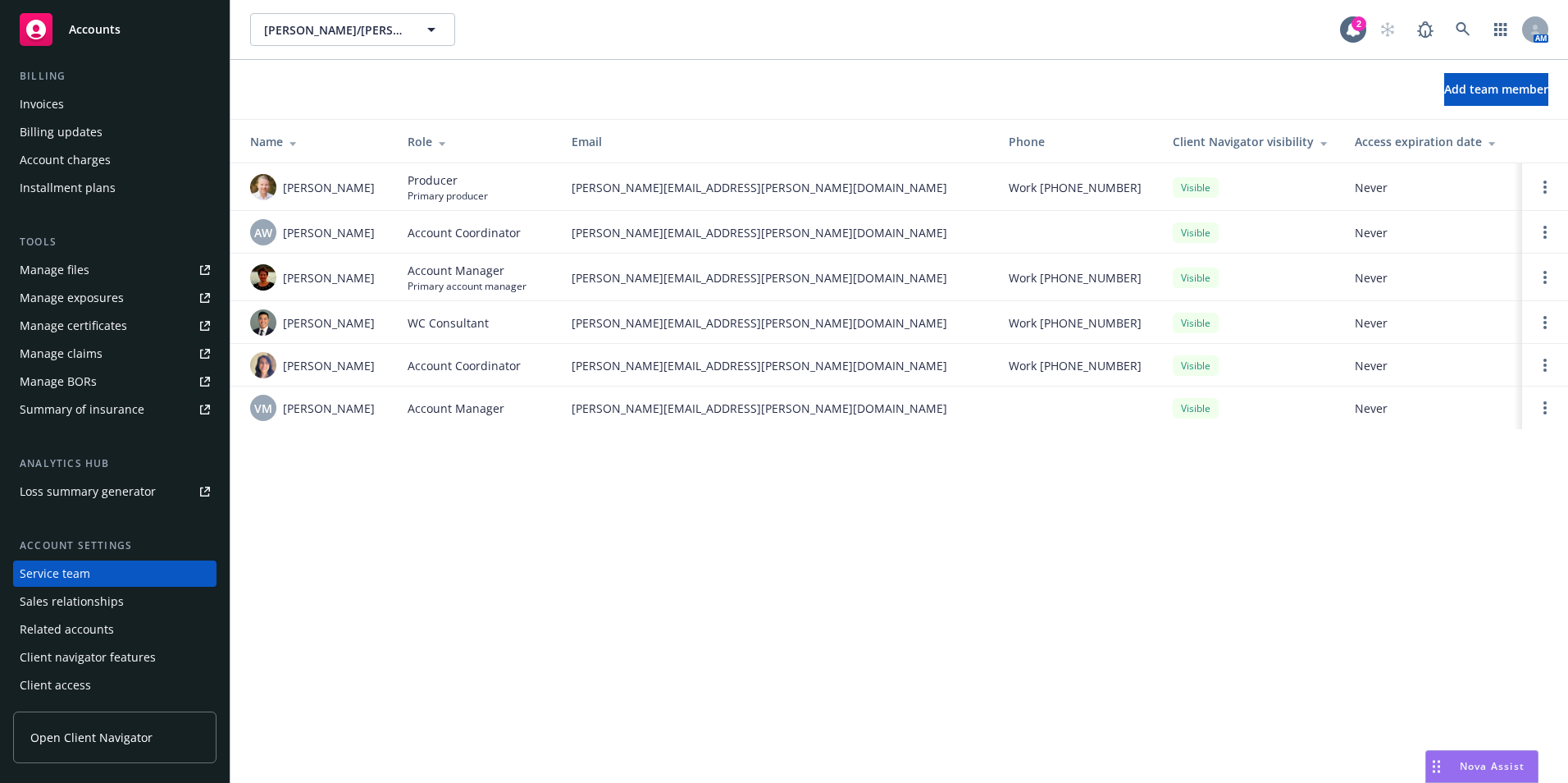
click at [68, 601] on div "Sales relationships" at bounding box center [71, 601] width 104 height 26
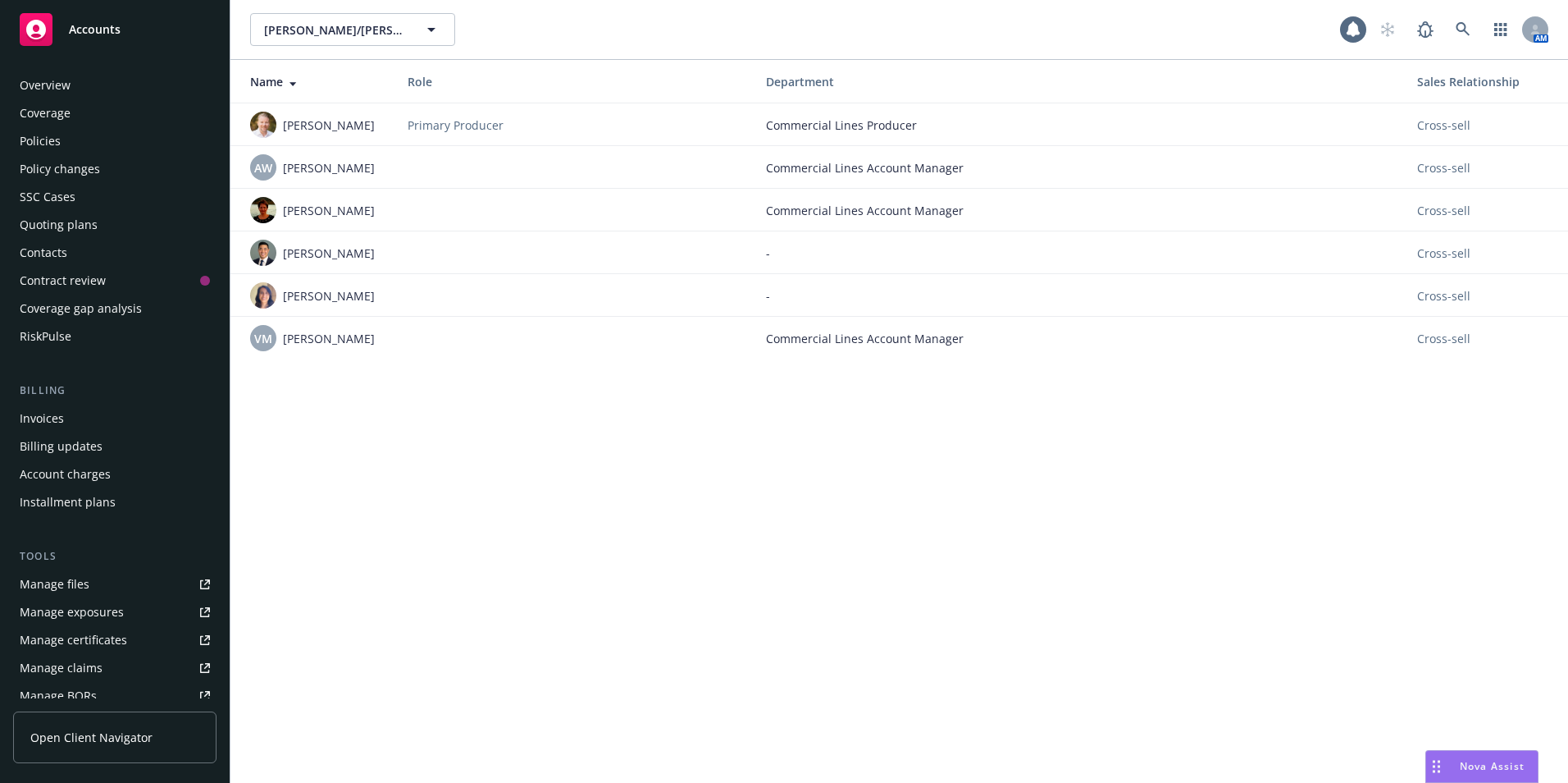
scroll to position [314, 0]
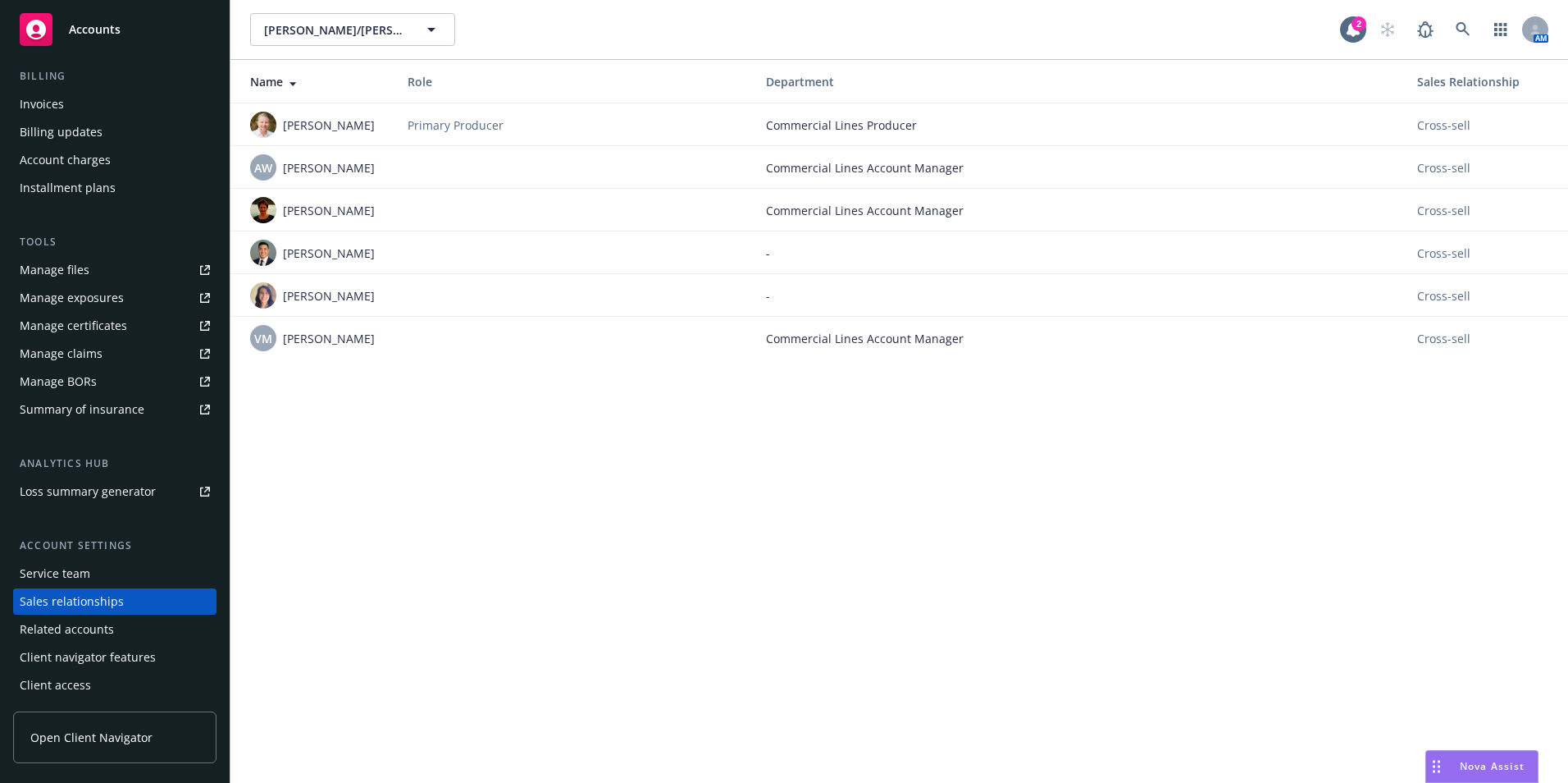
click at [90, 625] on div "Related accounts" at bounding box center [67, 629] width 95 height 26
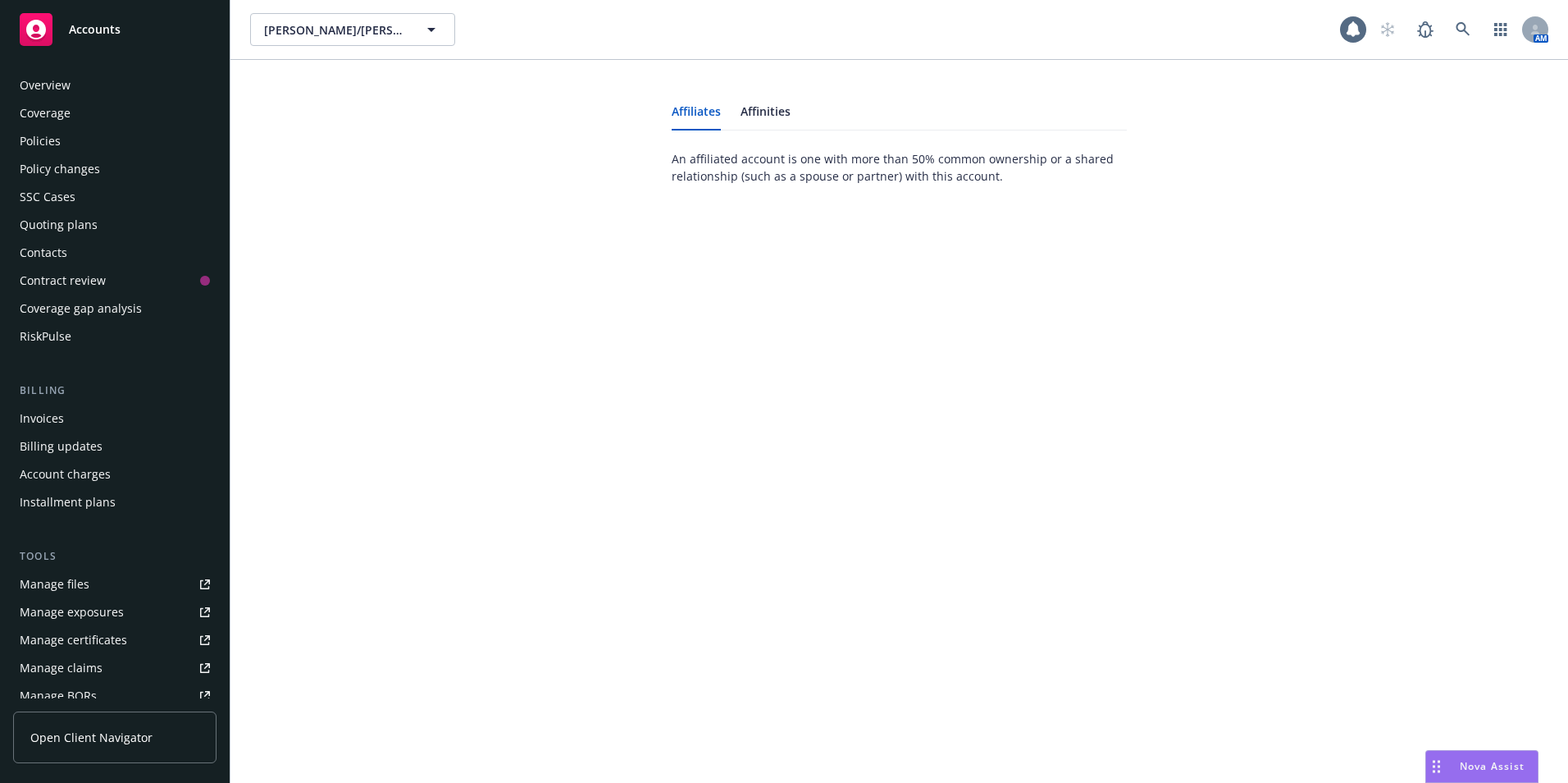
scroll to position [314, 0]
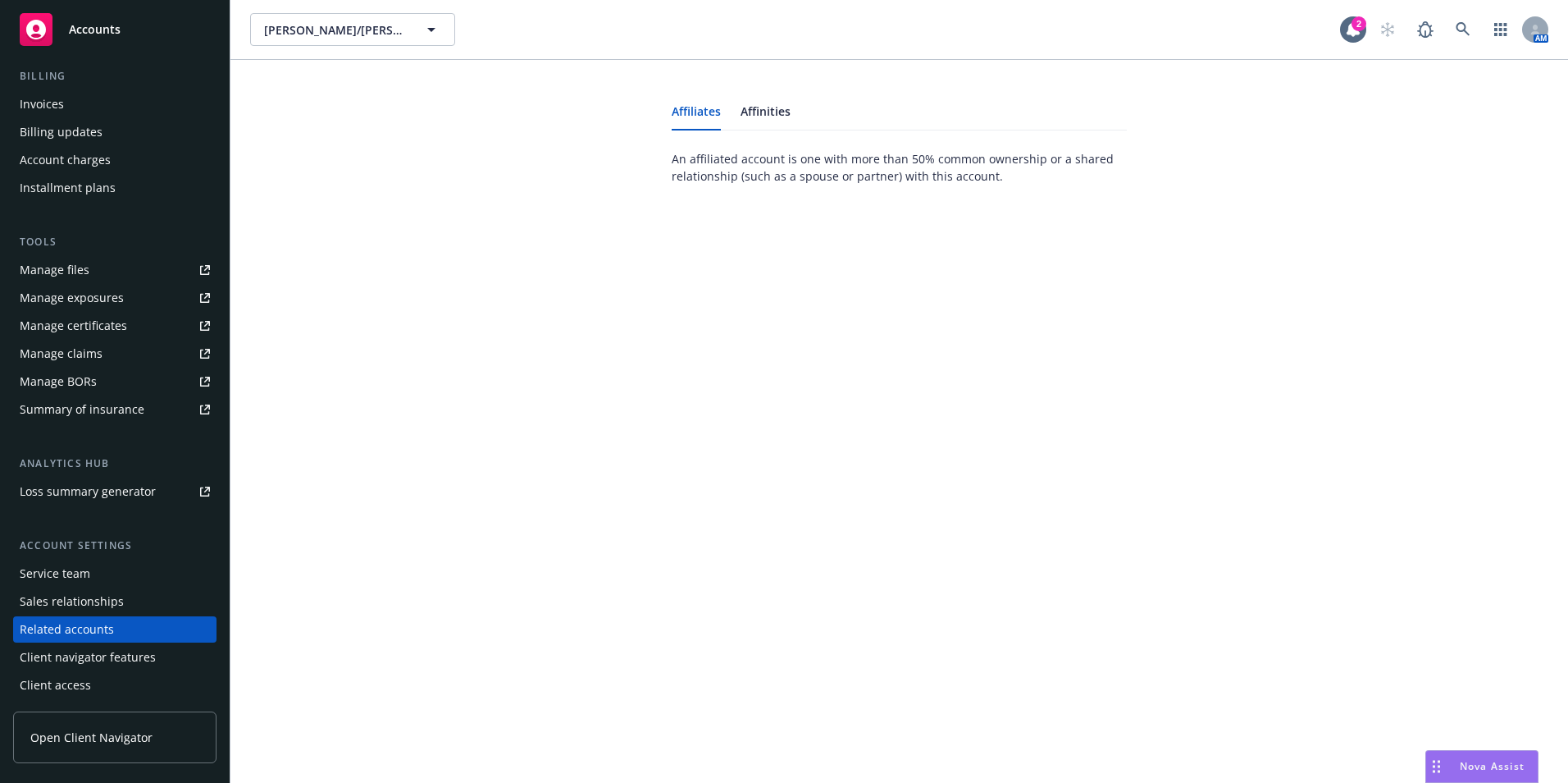
click at [66, 658] on div "Client navigator features" at bounding box center [87, 657] width 136 height 26
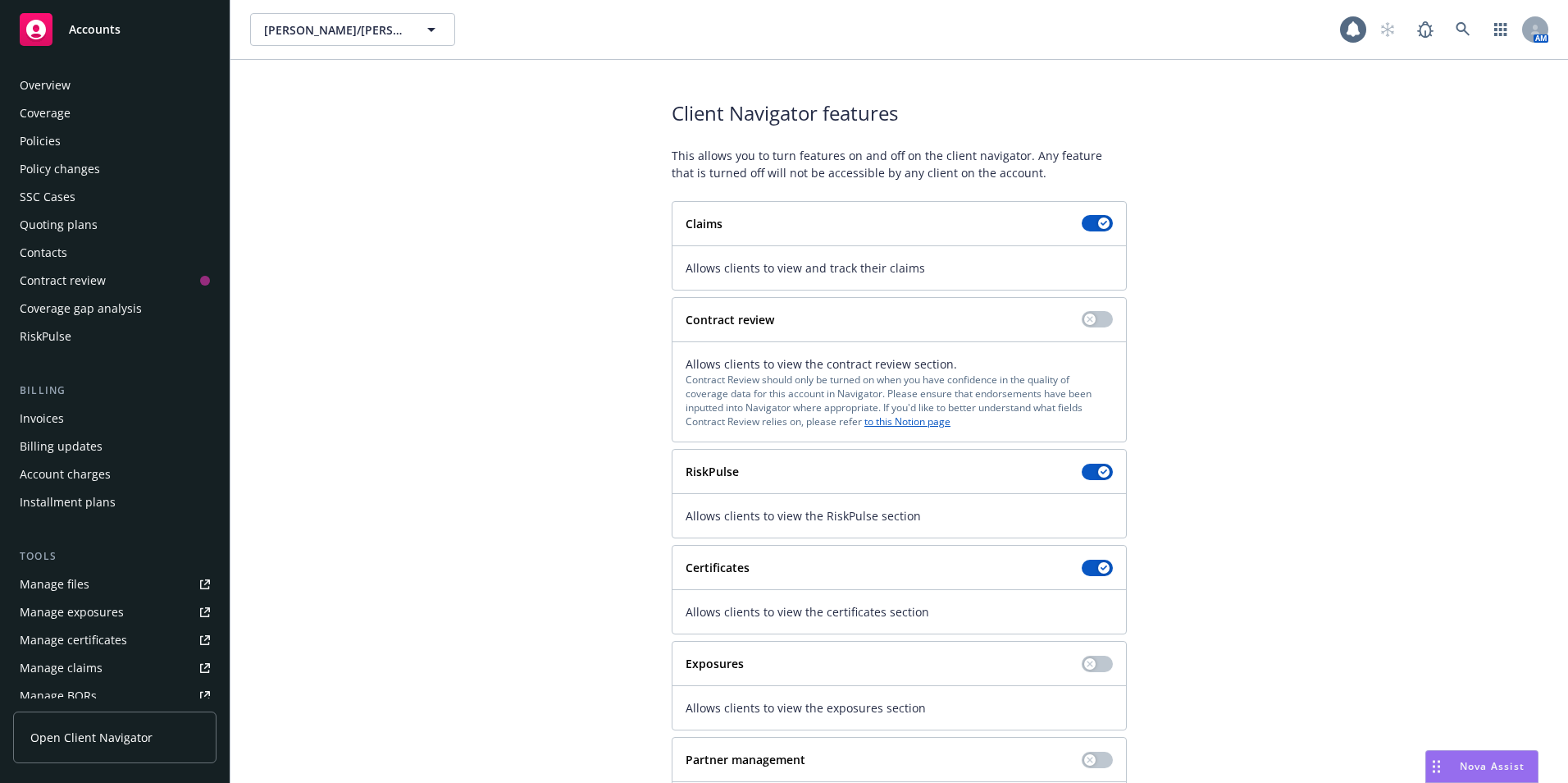
scroll to position [314, 0]
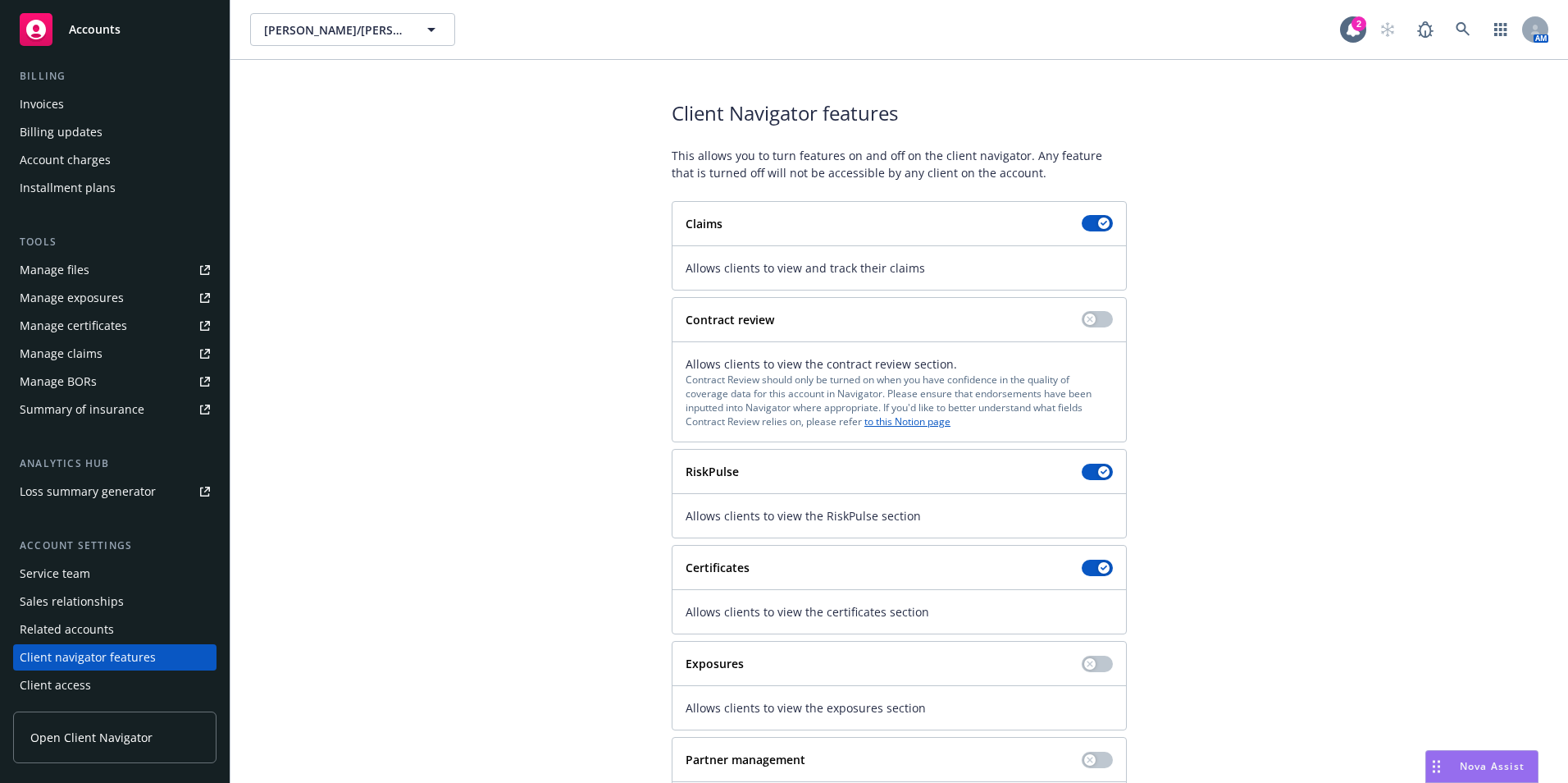
click at [50, 686] on div "Client access" at bounding box center [55, 684] width 71 height 26
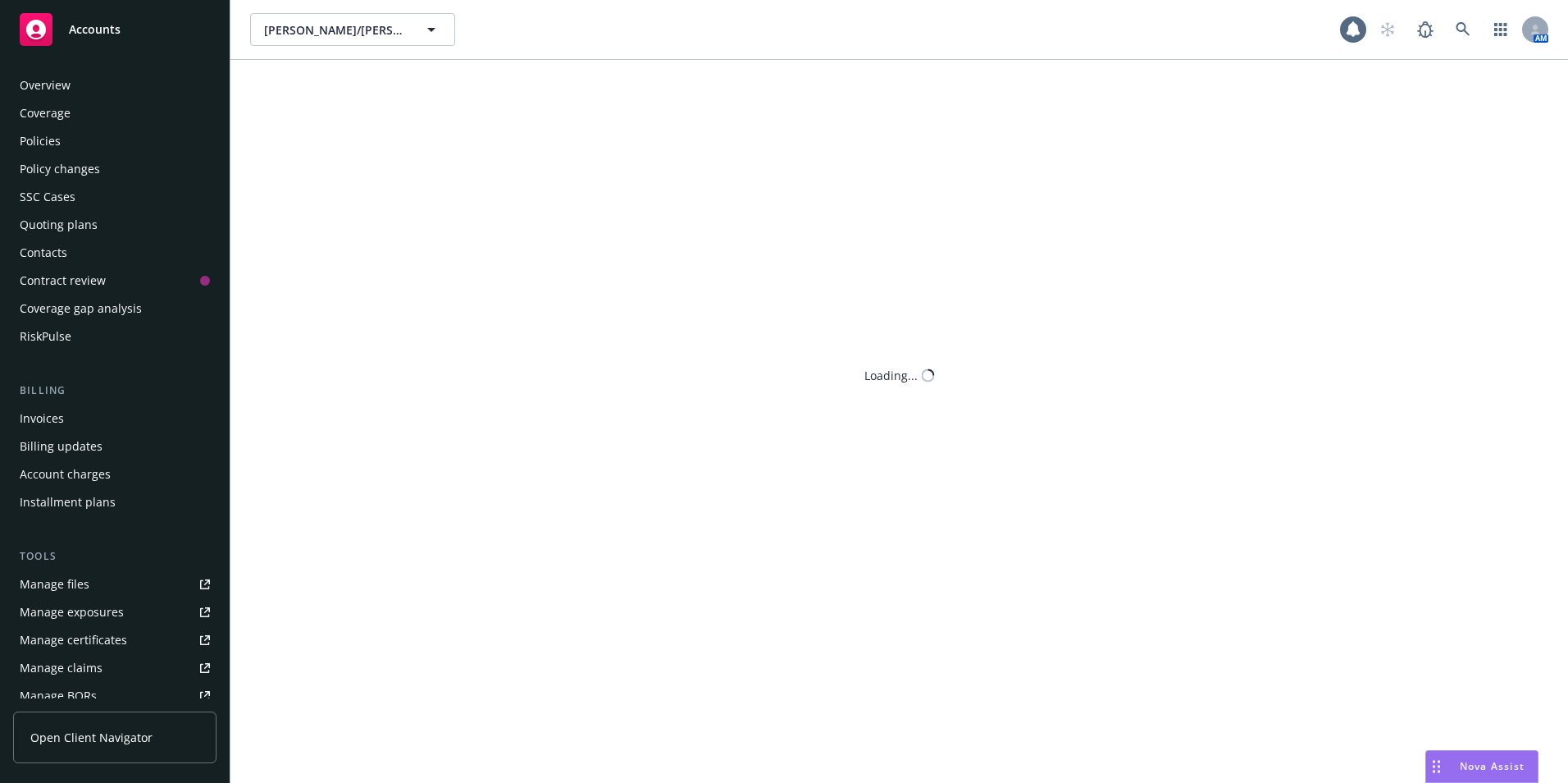
scroll to position [314, 0]
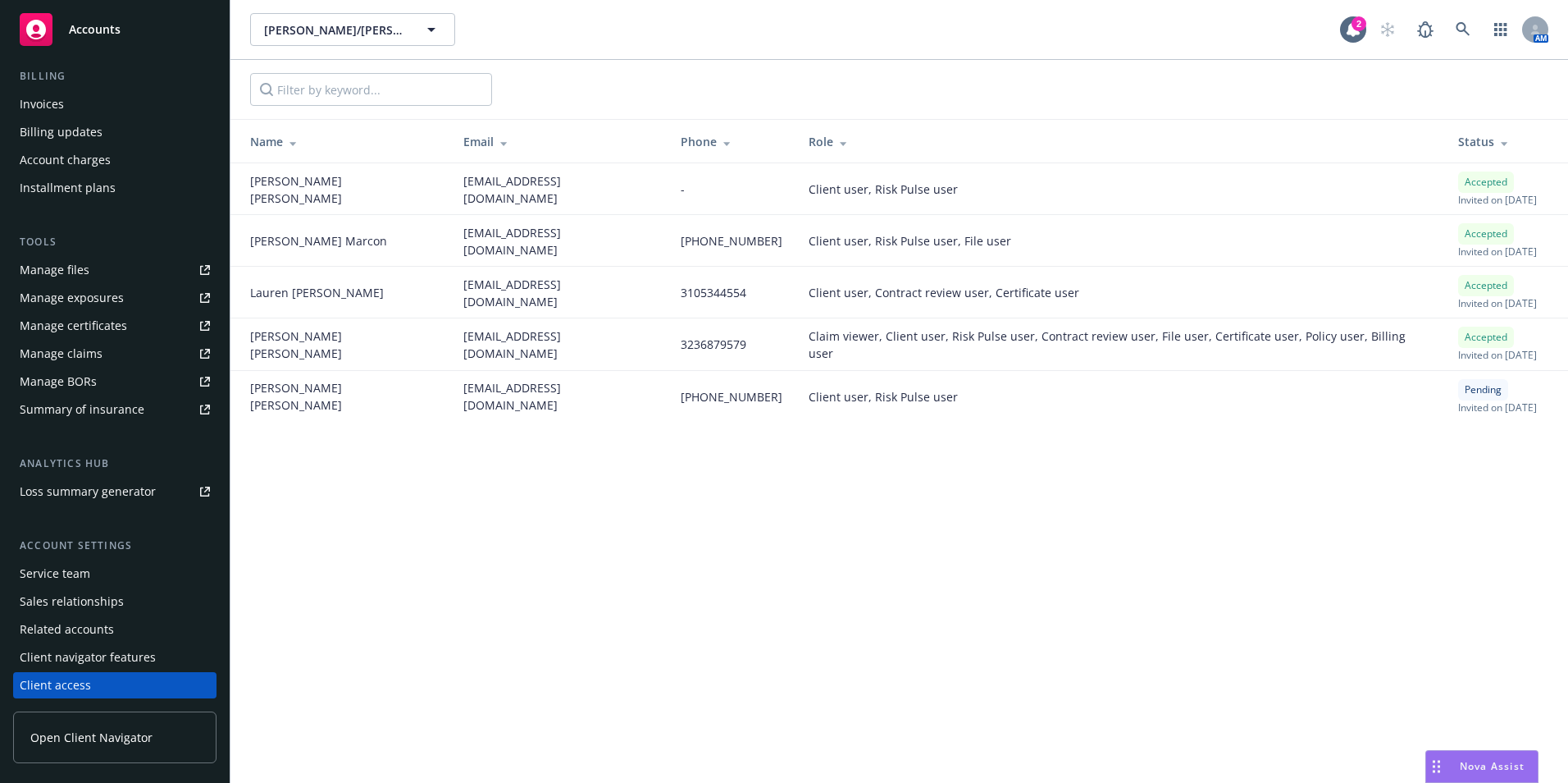
click at [55, 575] on div "Service team" at bounding box center [54, 573] width 71 height 26
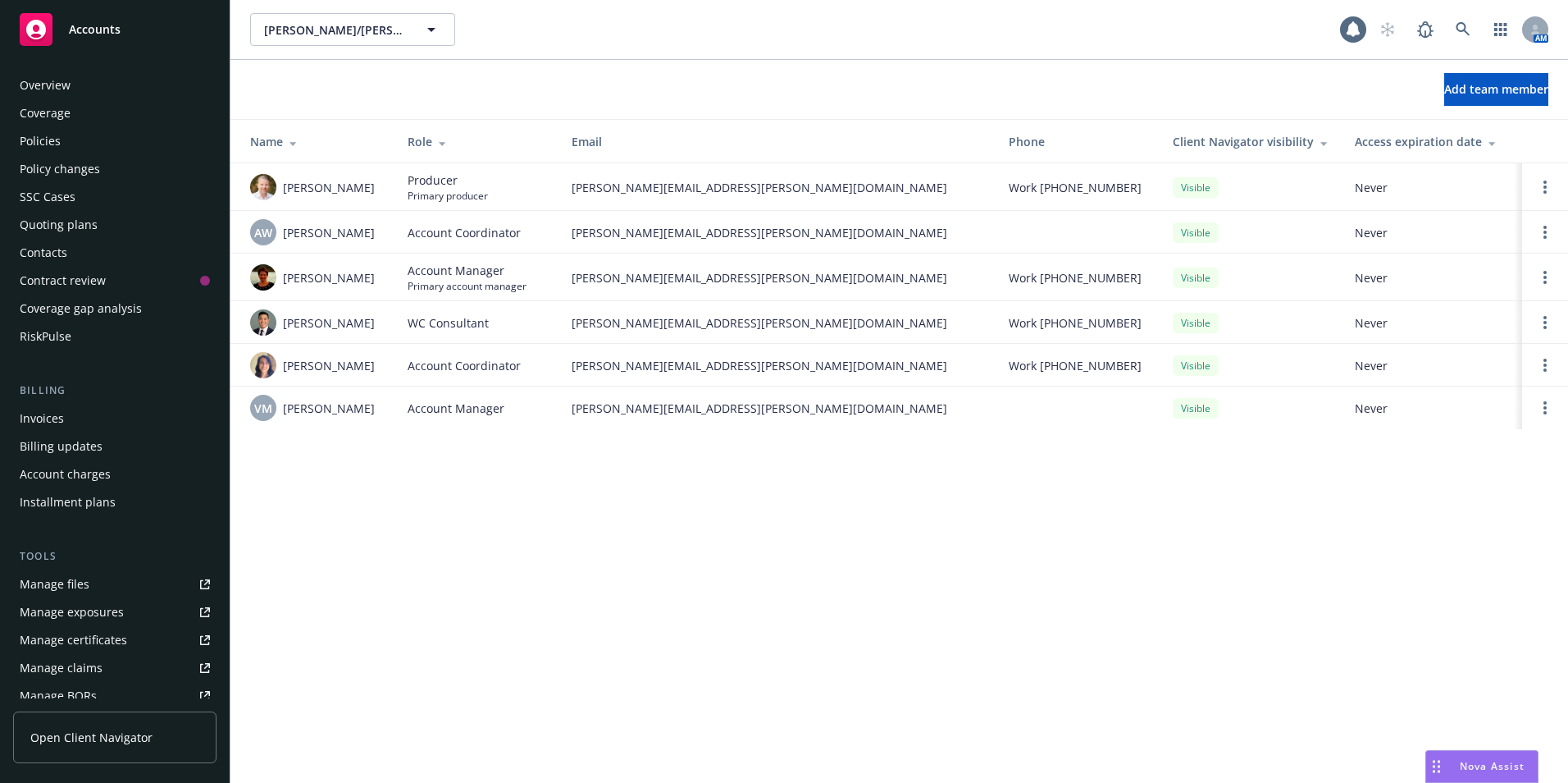
scroll to position [314, 0]
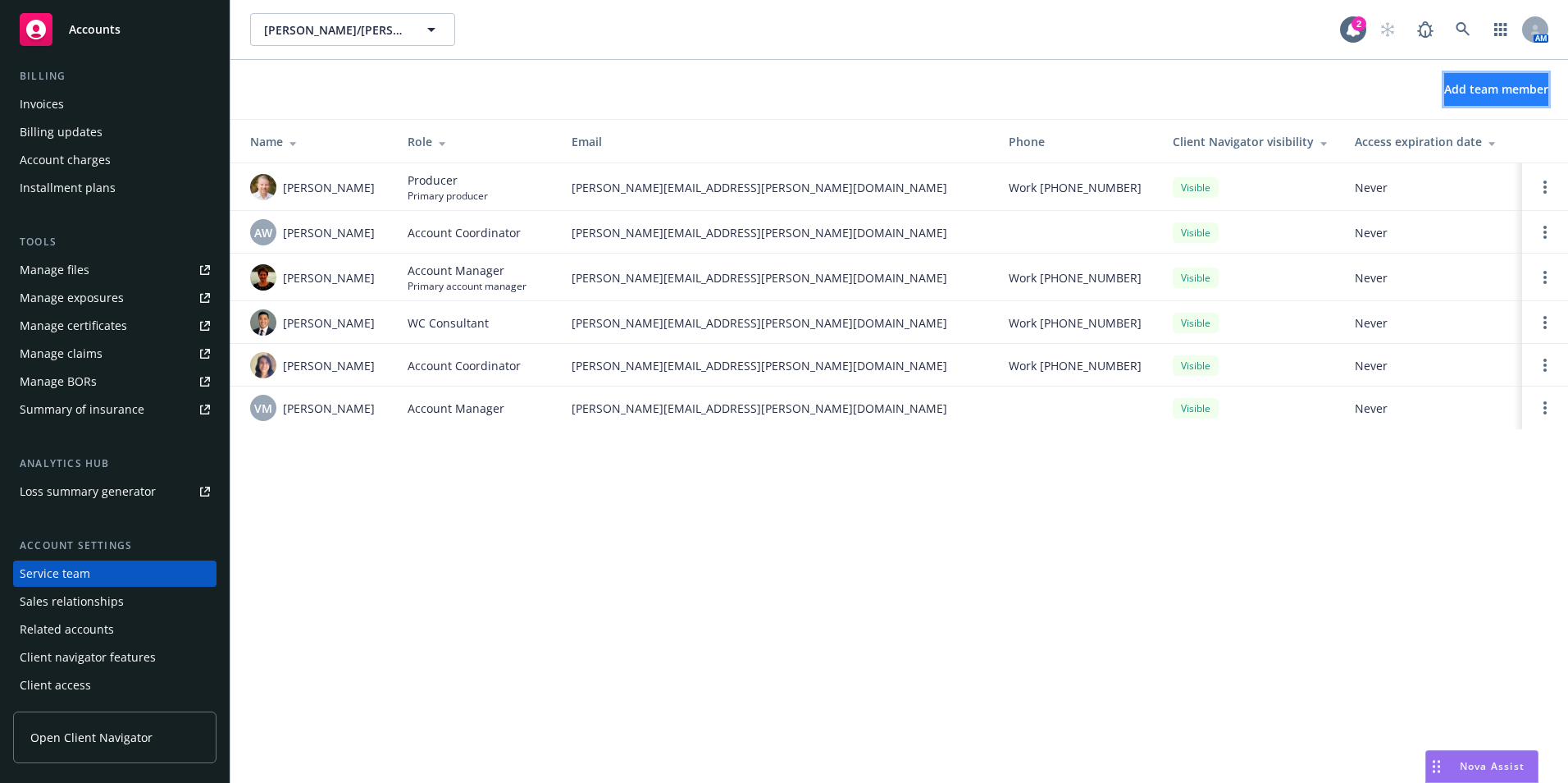
click at [1470, 89] on span "Add team member" at bounding box center [1497, 89] width 104 height 15
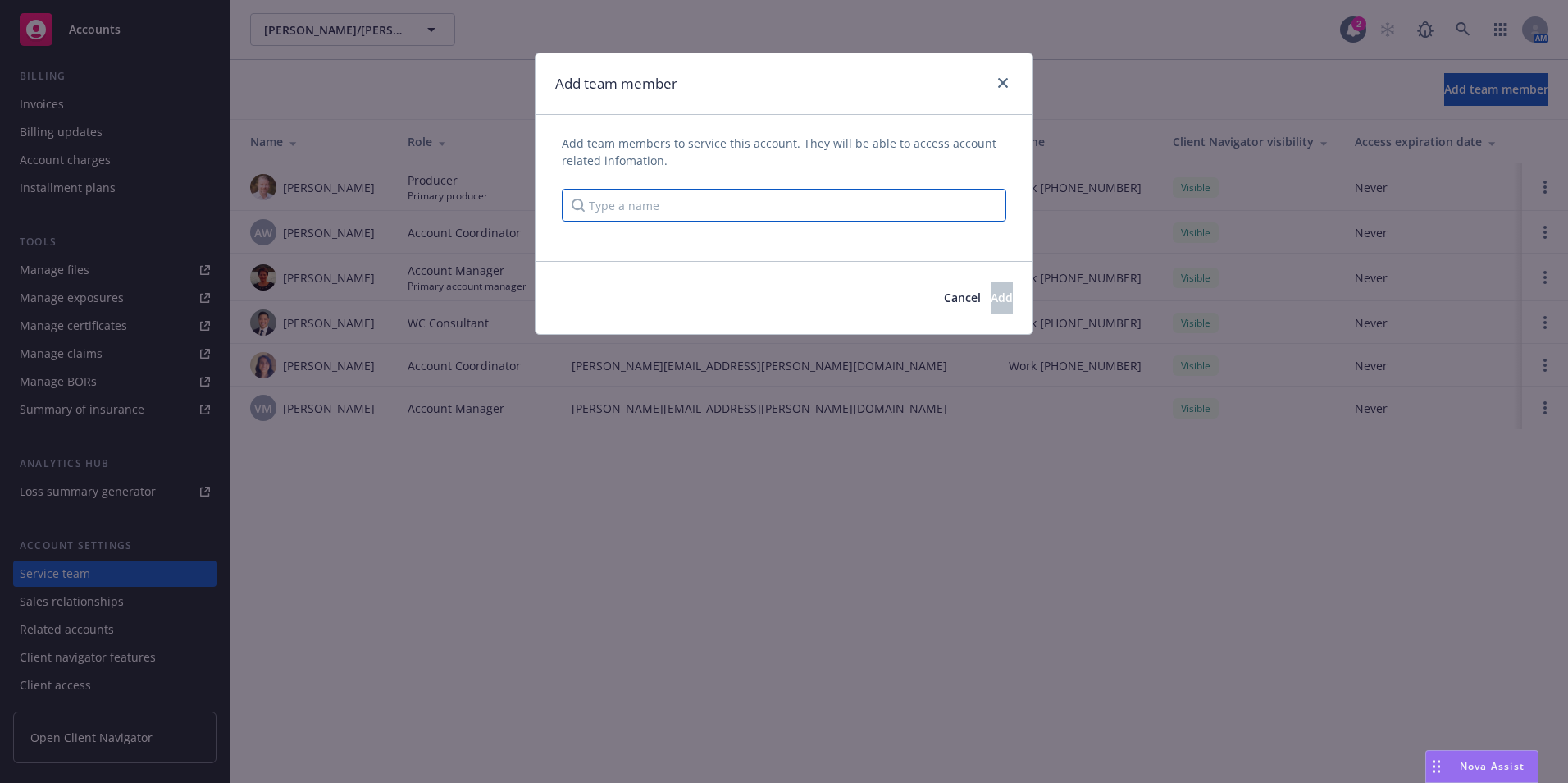
click at [657, 198] on input "Type a name" at bounding box center [784, 205] width 444 height 33
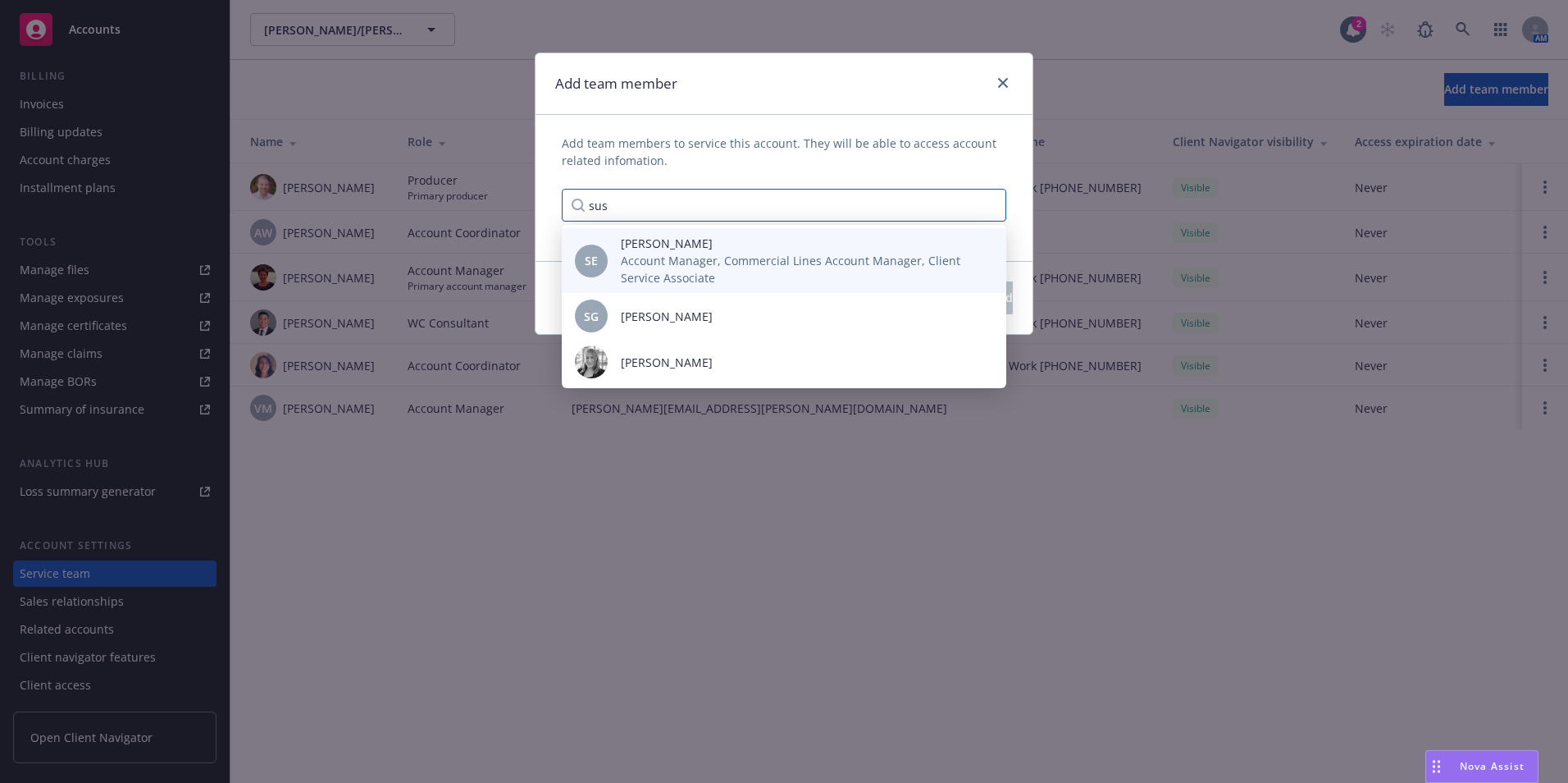
type input "sus"
click at [669, 263] on span "Account Manager, Commercial Lines Account Manager, Client Service Associate" at bounding box center [801, 270] width 359 height 35
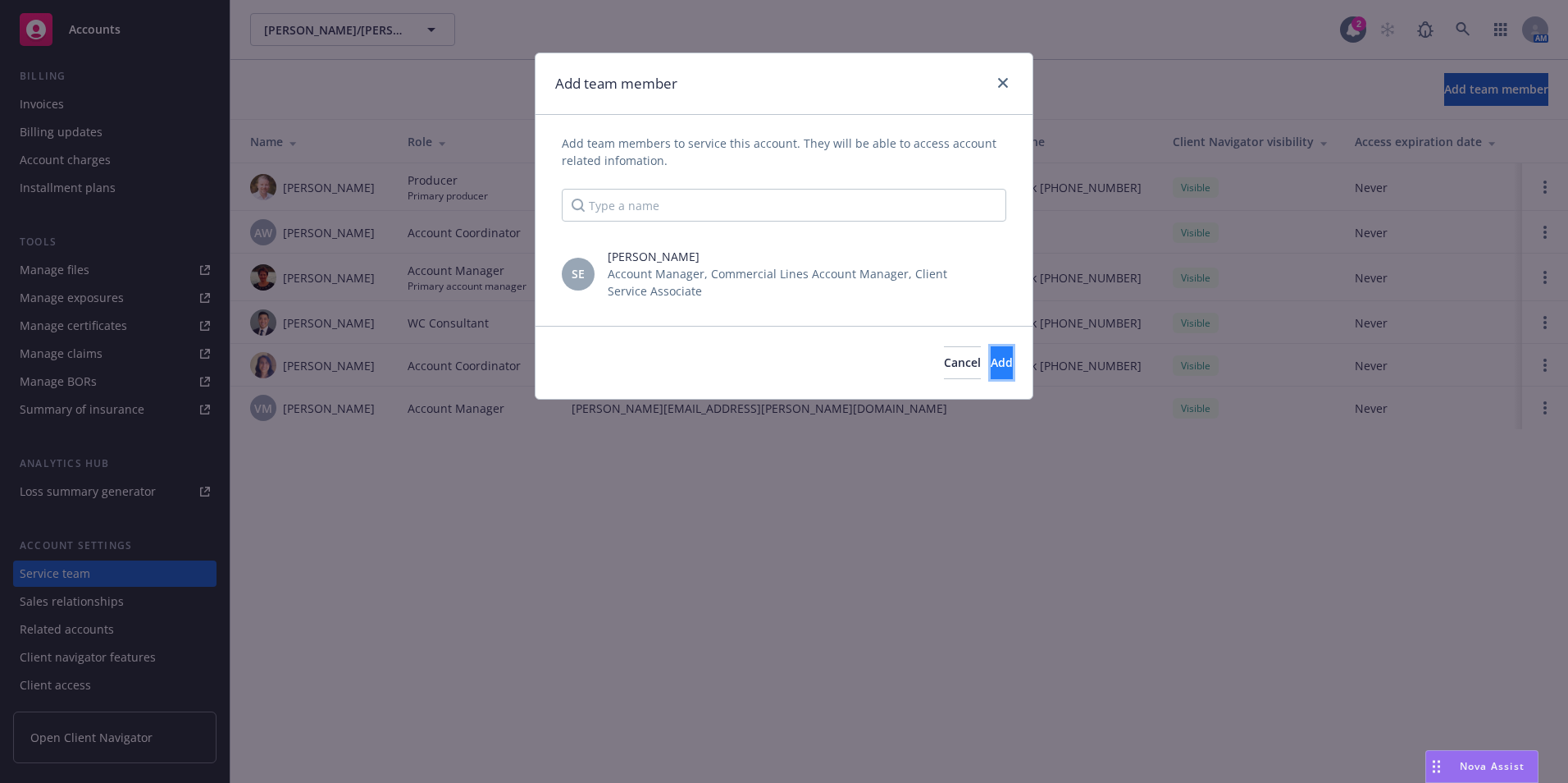
click at [991, 361] on button "Add" at bounding box center [1002, 362] width 22 height 33
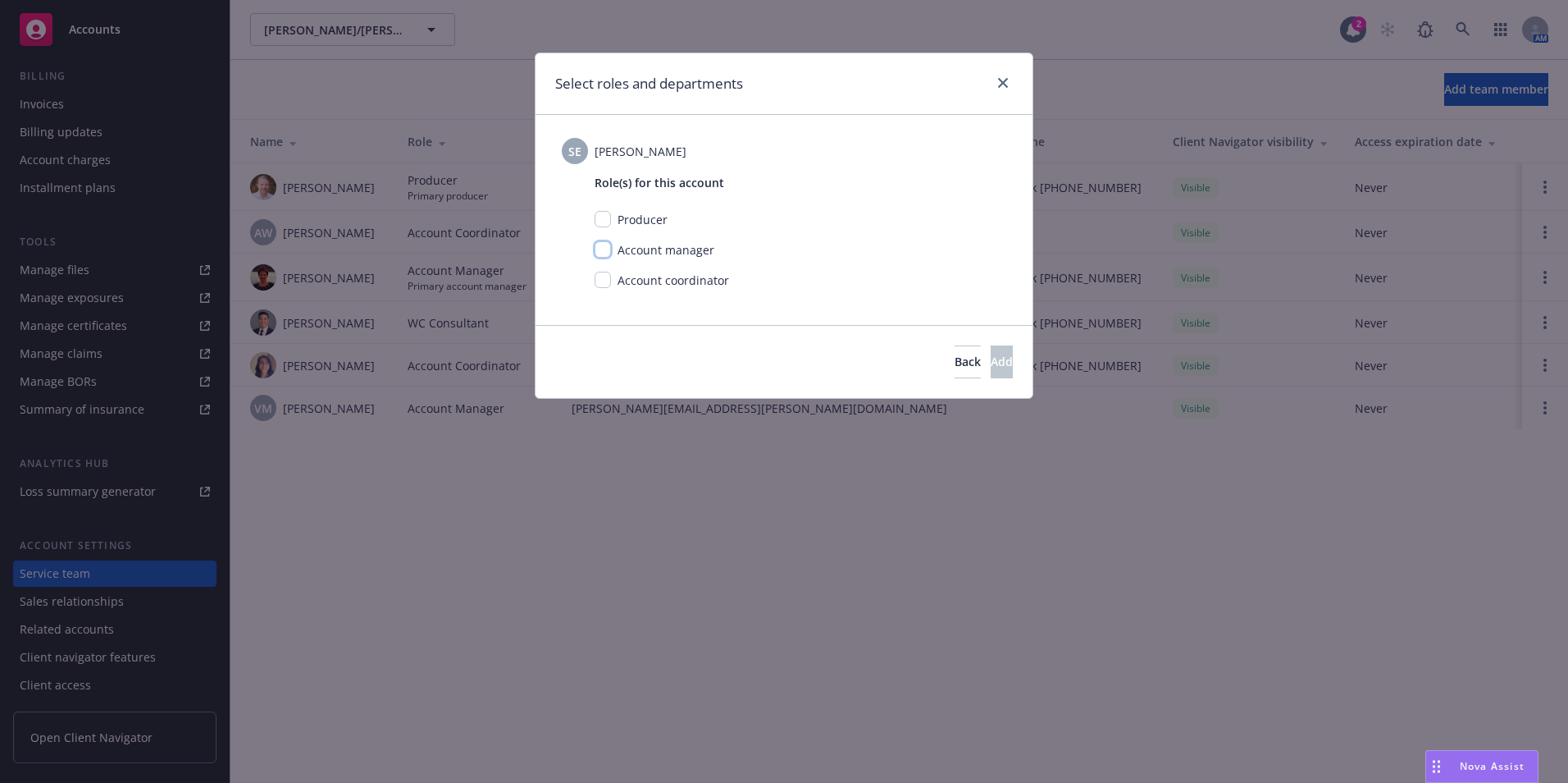
drag, startPoint x: 609, startPoint y: 253, endPoint x: 656, endPoint y: 297, distance: 64.4
click at [609, 253] on input "checkbox" at bounding box center [603, 249] width 16 height 16
checkbox input "true"
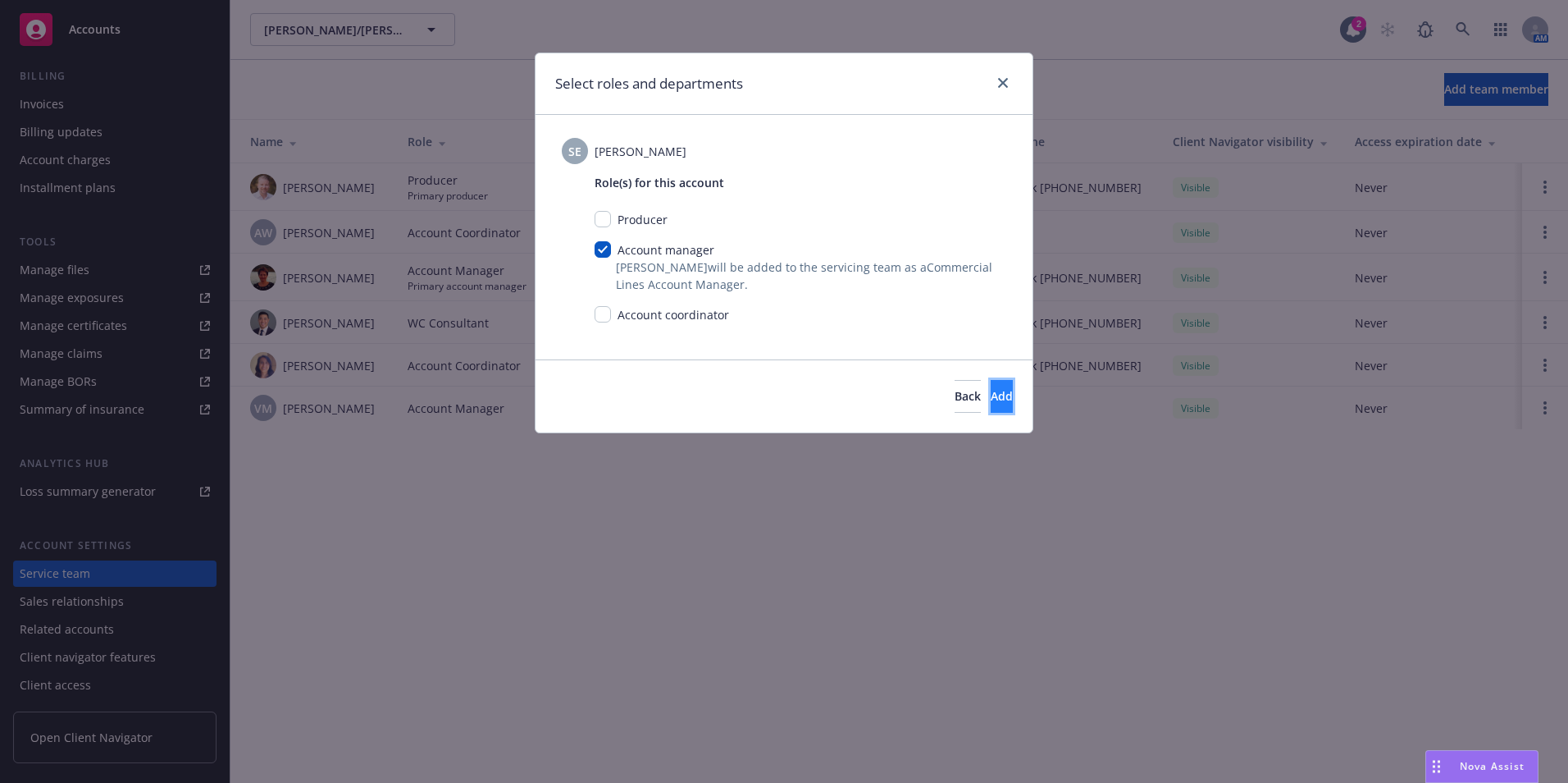
click at [991, 400] on span "Add" at bounding box center [1002, 396] width 22 height 15
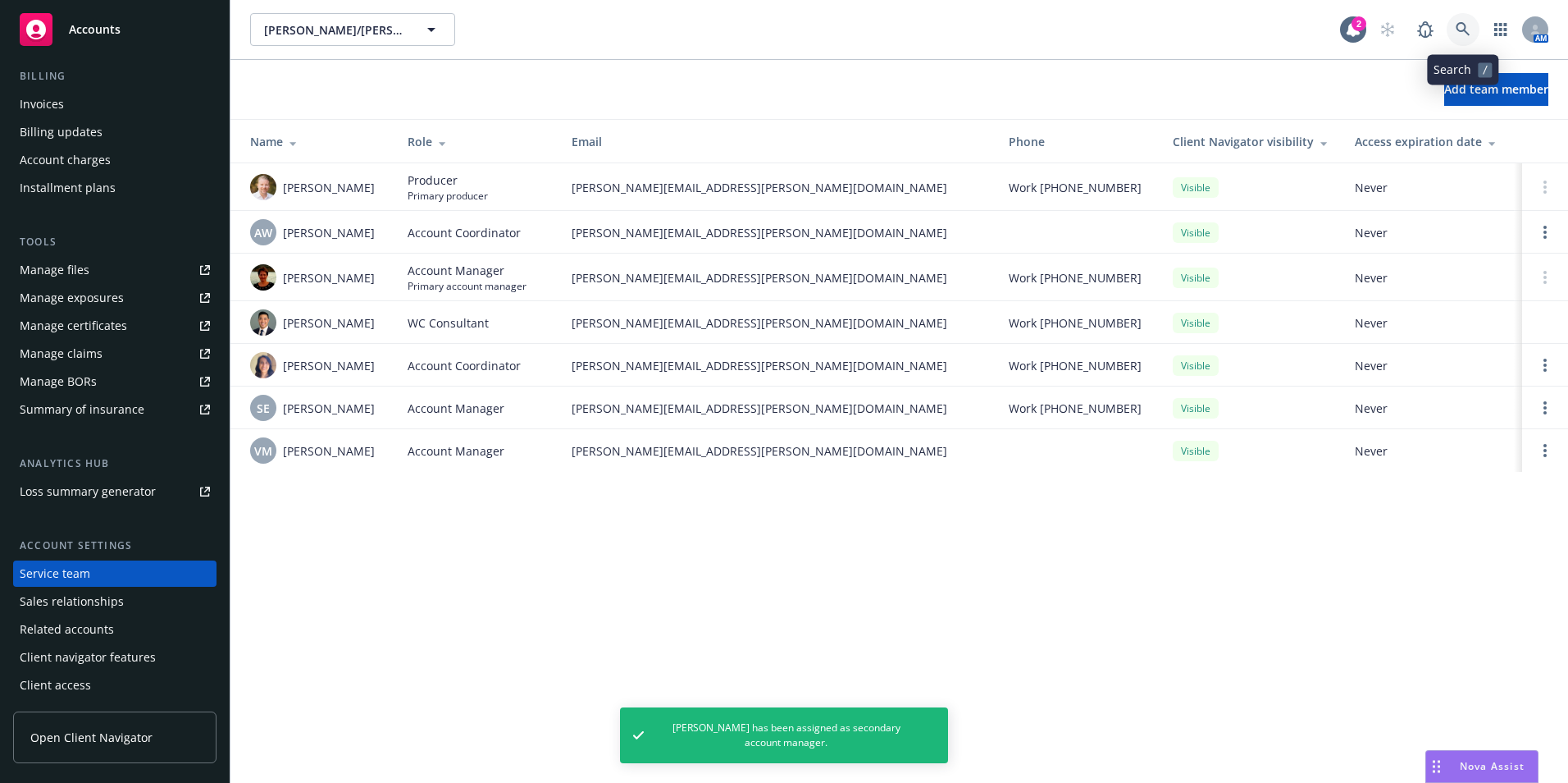
click at [1470, 26] on link at bounding box center [1464, 30] width 33 height 33
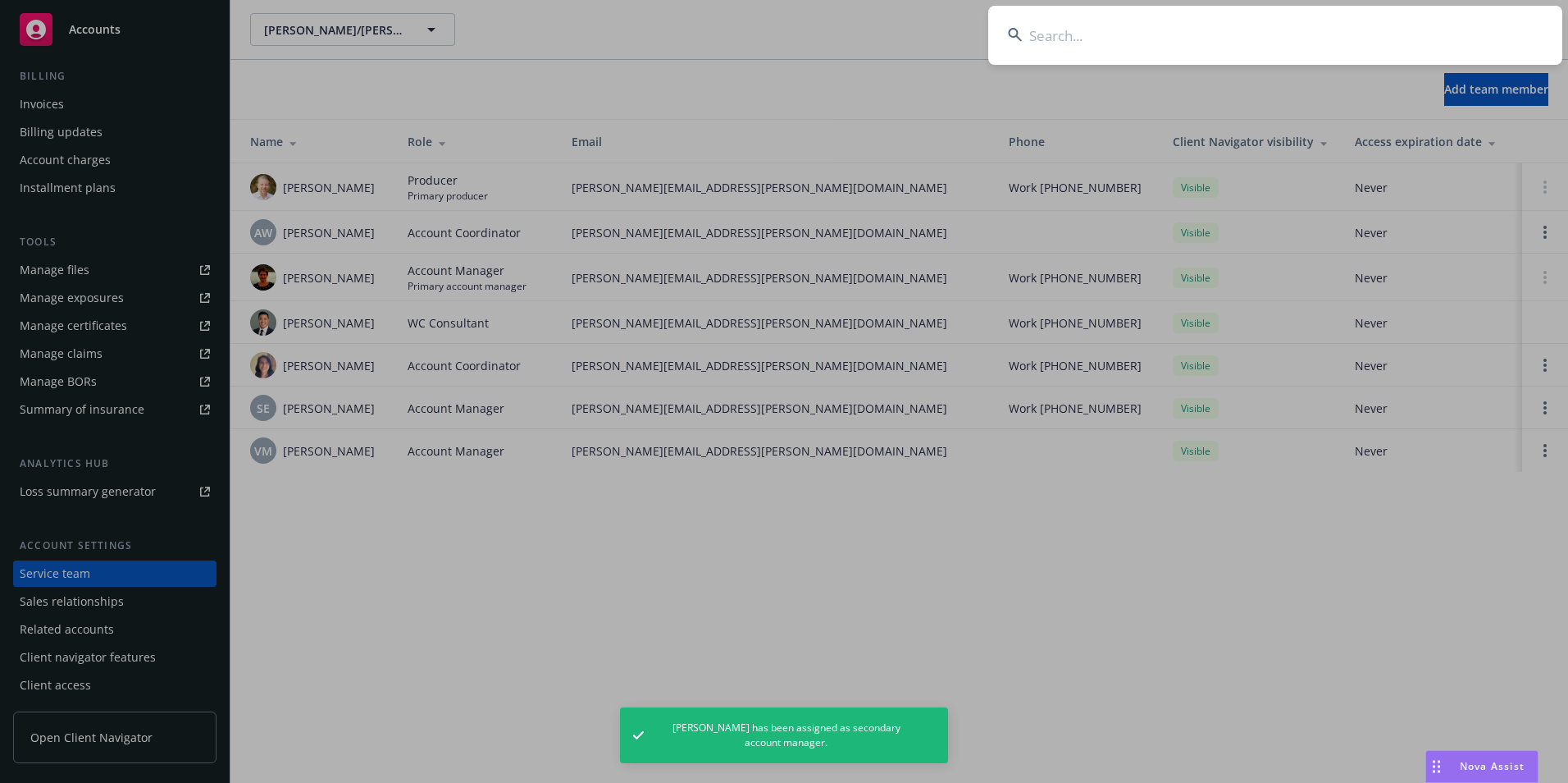
click at [1089, 34] on input at bounding box center [1275, 35] width 574 height 59
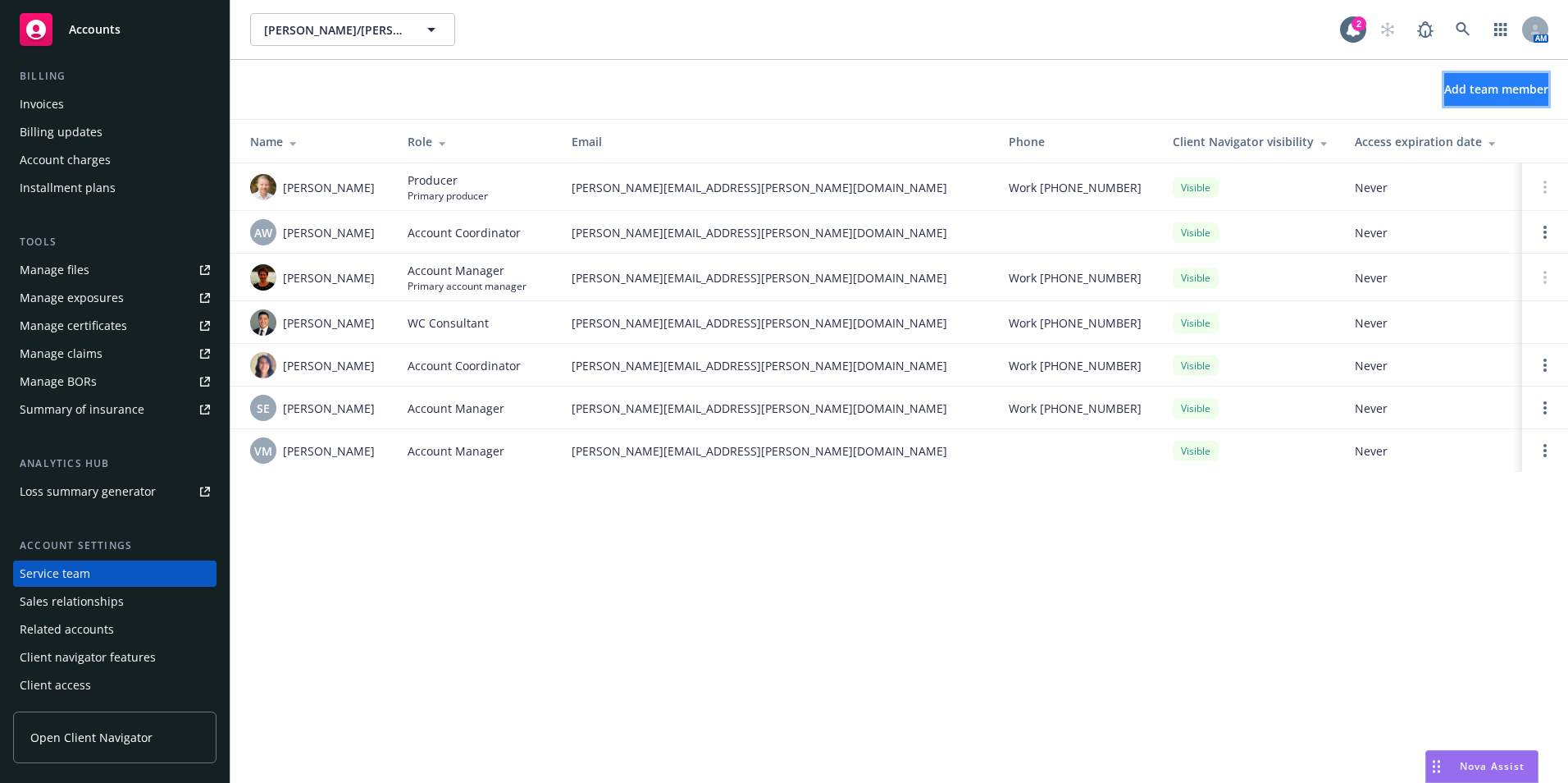
click at [1463, 88] on span "Add team member" at bounding box center [1497, 89] width 104 height 15
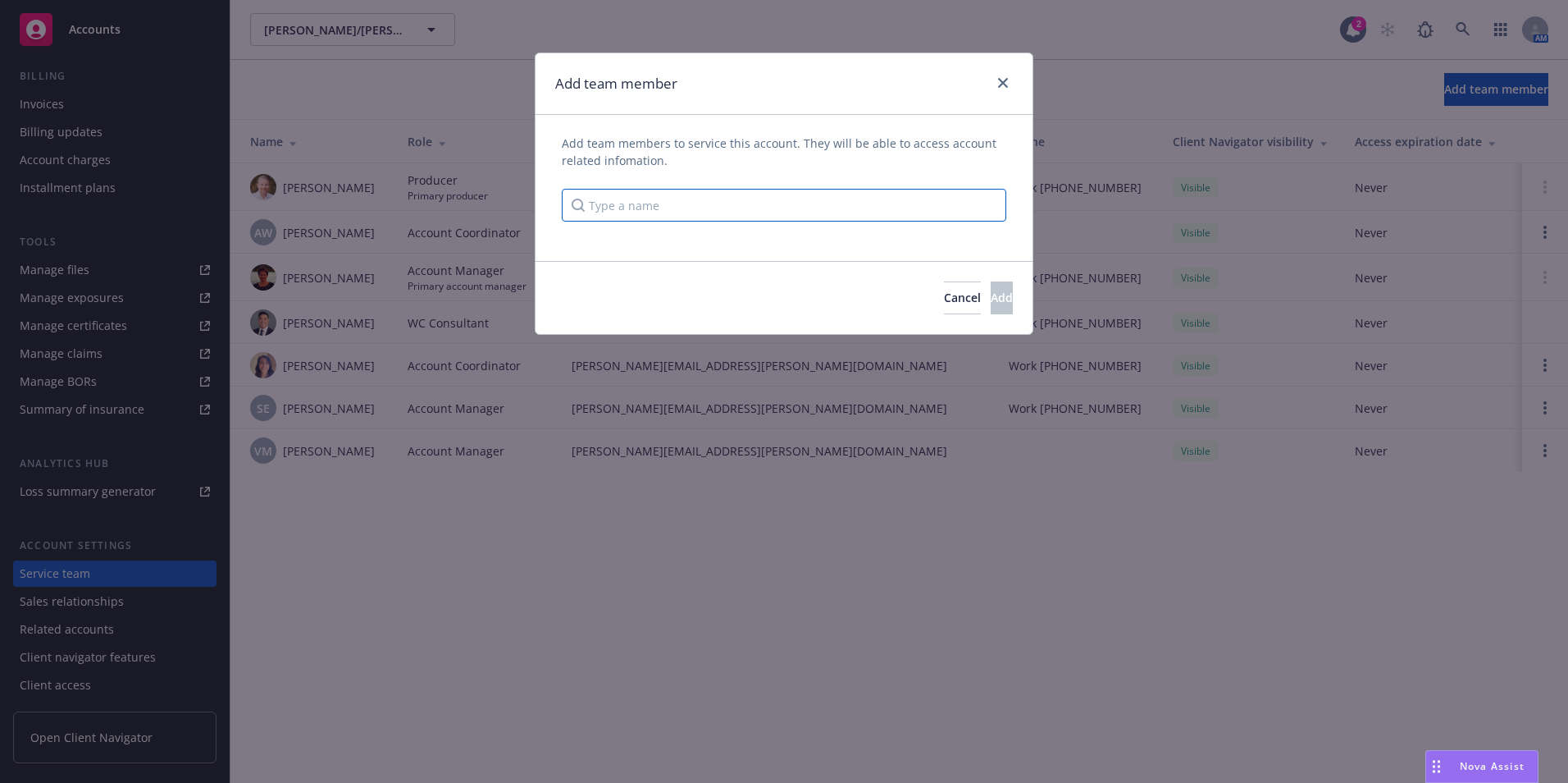
click at [650, 201] on input "Type a name" at bounding box center [784, 205] width 444 height 33
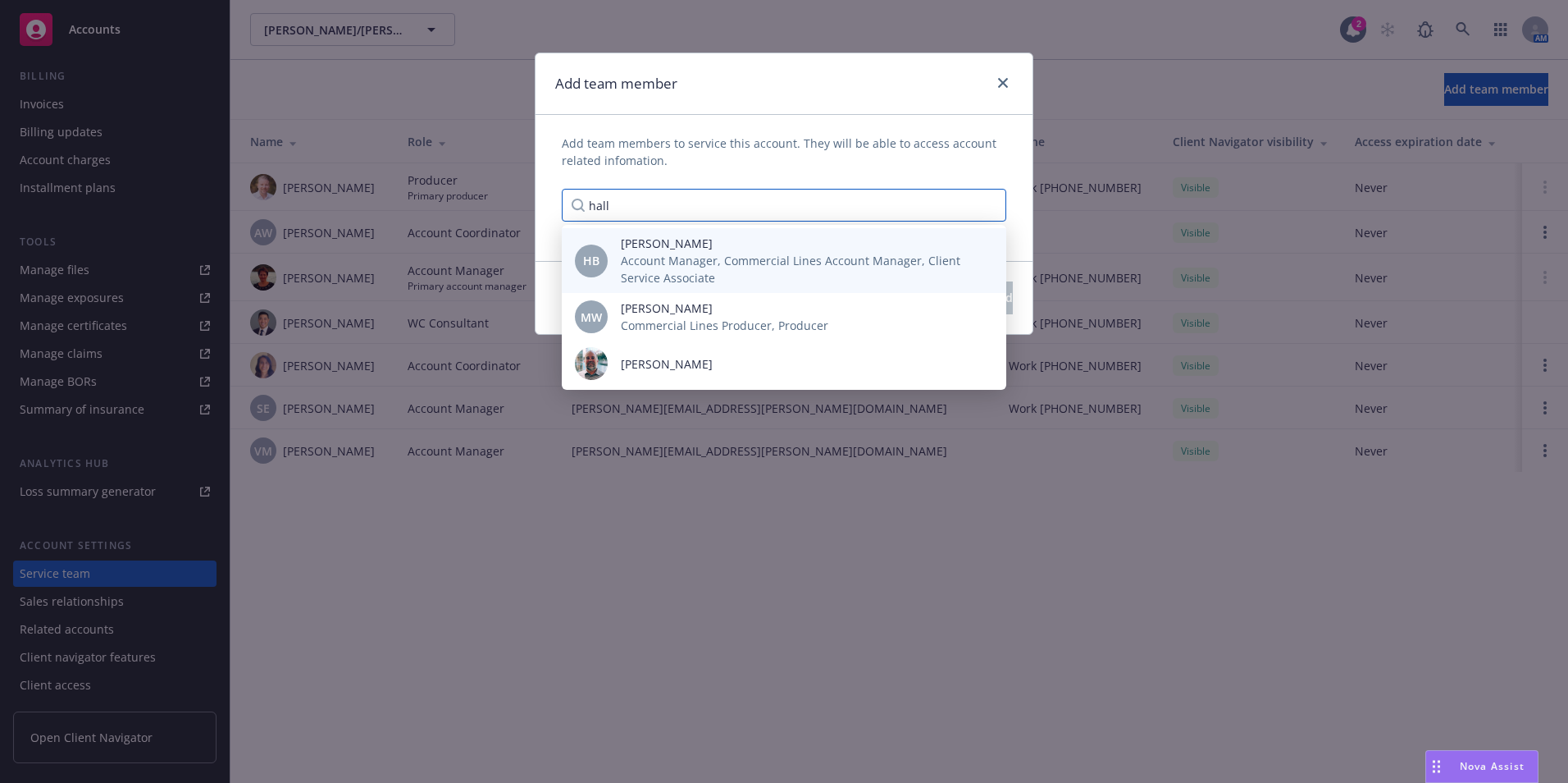
type input "hall"
click at [649, 258] on span "Account Manager, Commercial Lines Account Manager, Client Service Associate" at bounding box center [801, 270] width 359 height 35
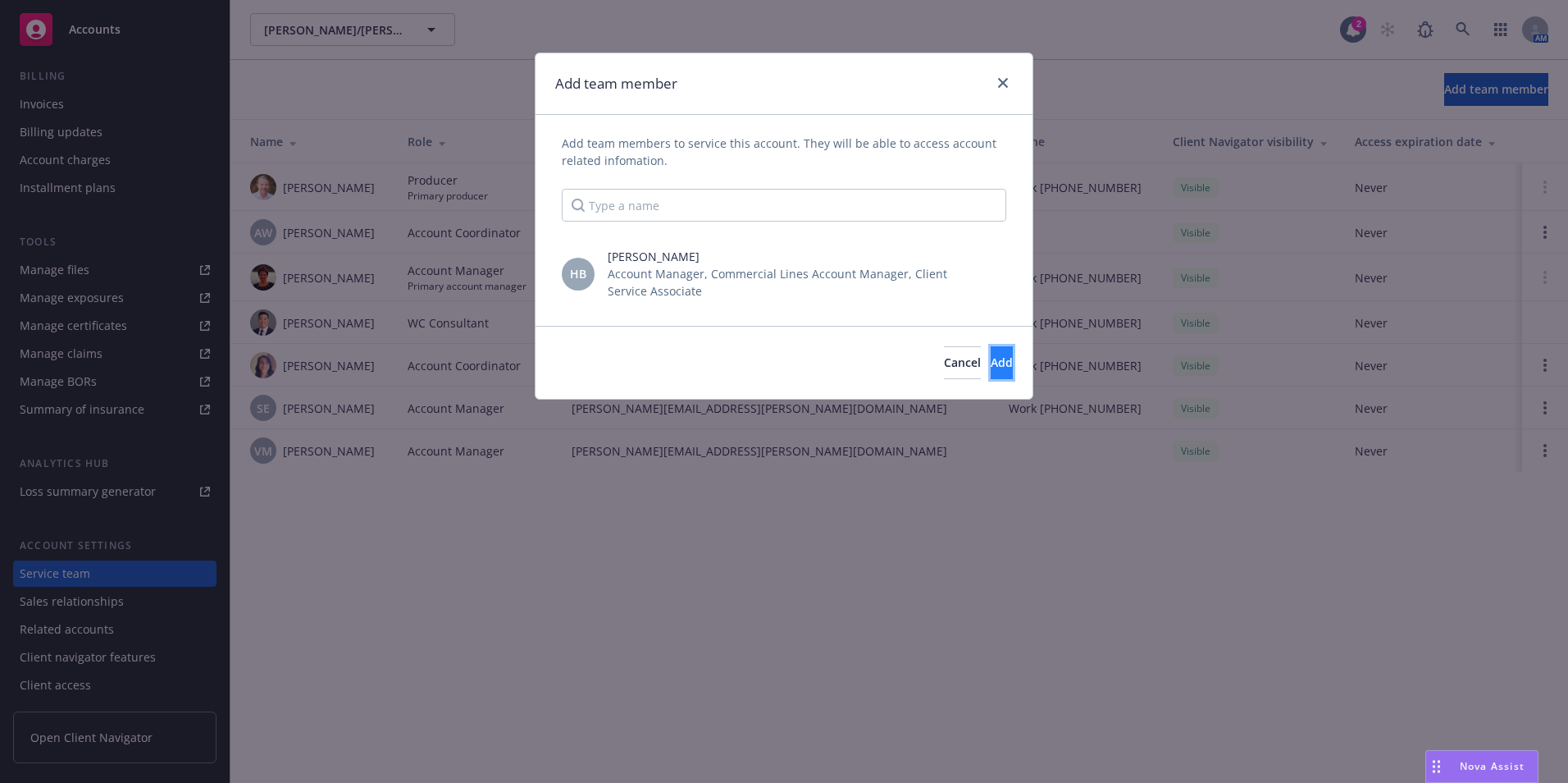
click at [991, 360] on span "Add" at bounding box center [1002, 362] width 22 height 15
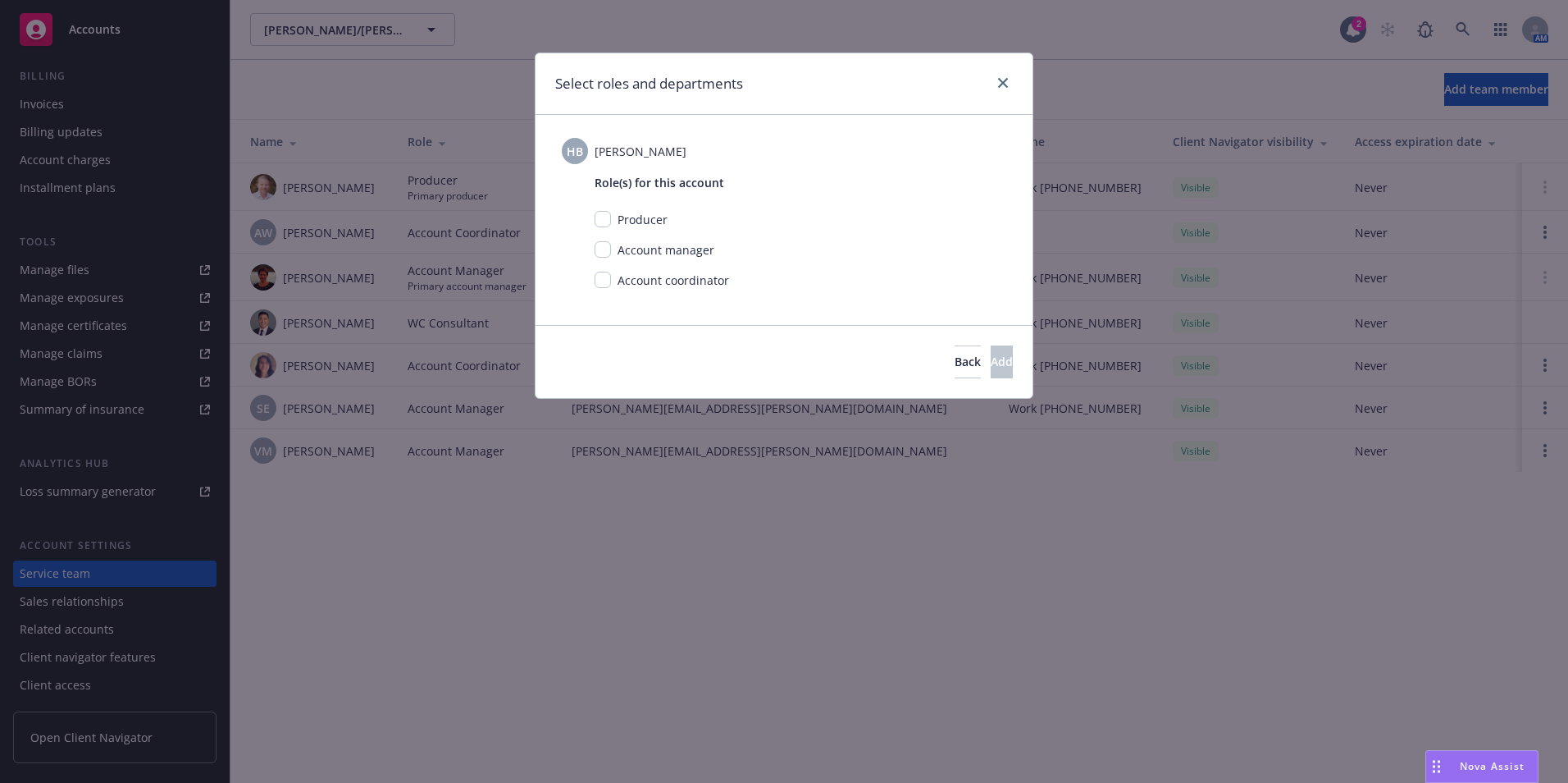
click at [613, 281] on div "Account coordinator" at bounding box center [672, 280] width 122 height 17
click at [607, 285] on input "checkbox" at bounding box center [603, 279] width 16 height 16
checkbox input "true"
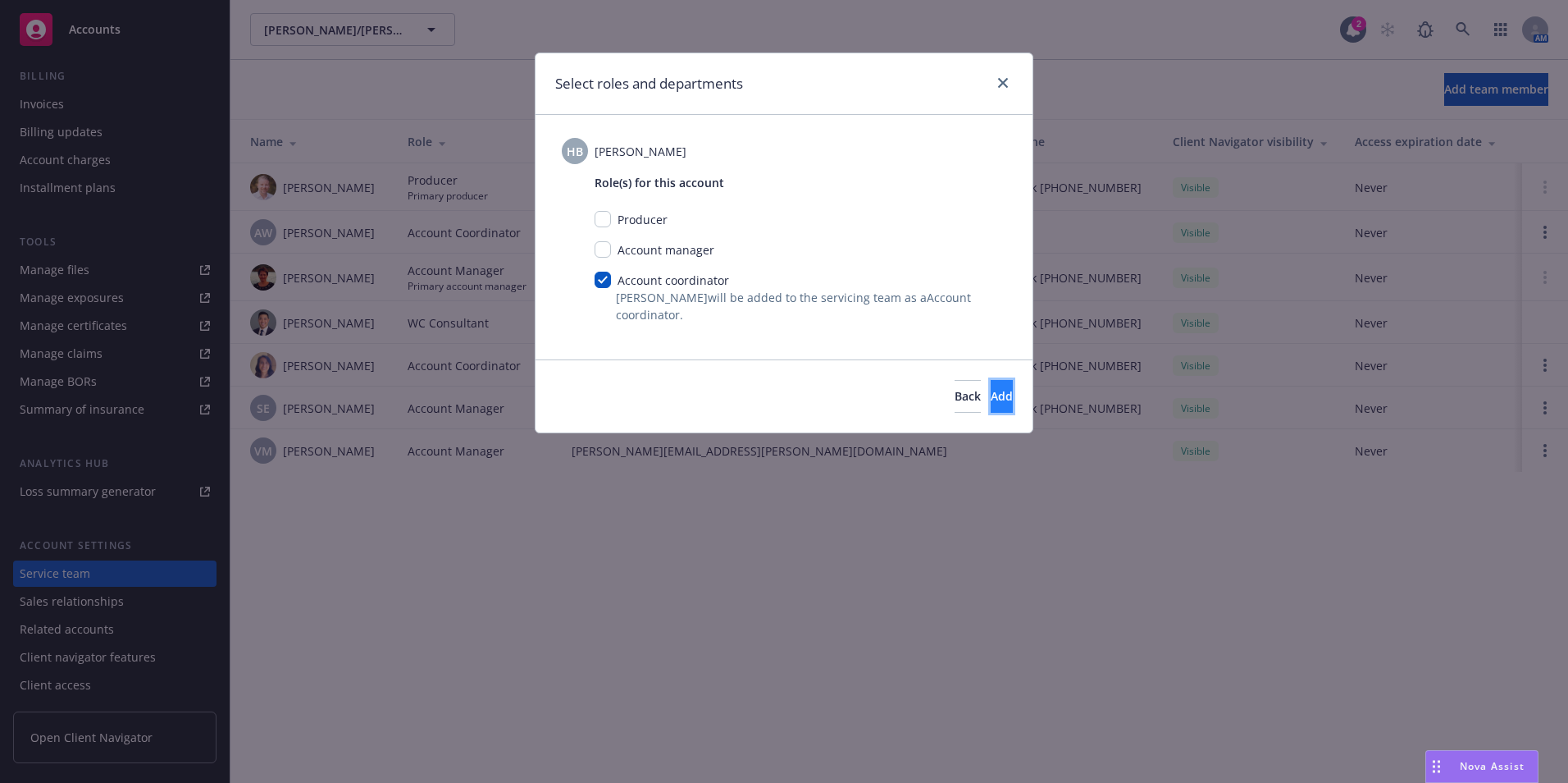
click at [991, 393] on span "Add" at bounding box center [1002, 396] width 22 height 15
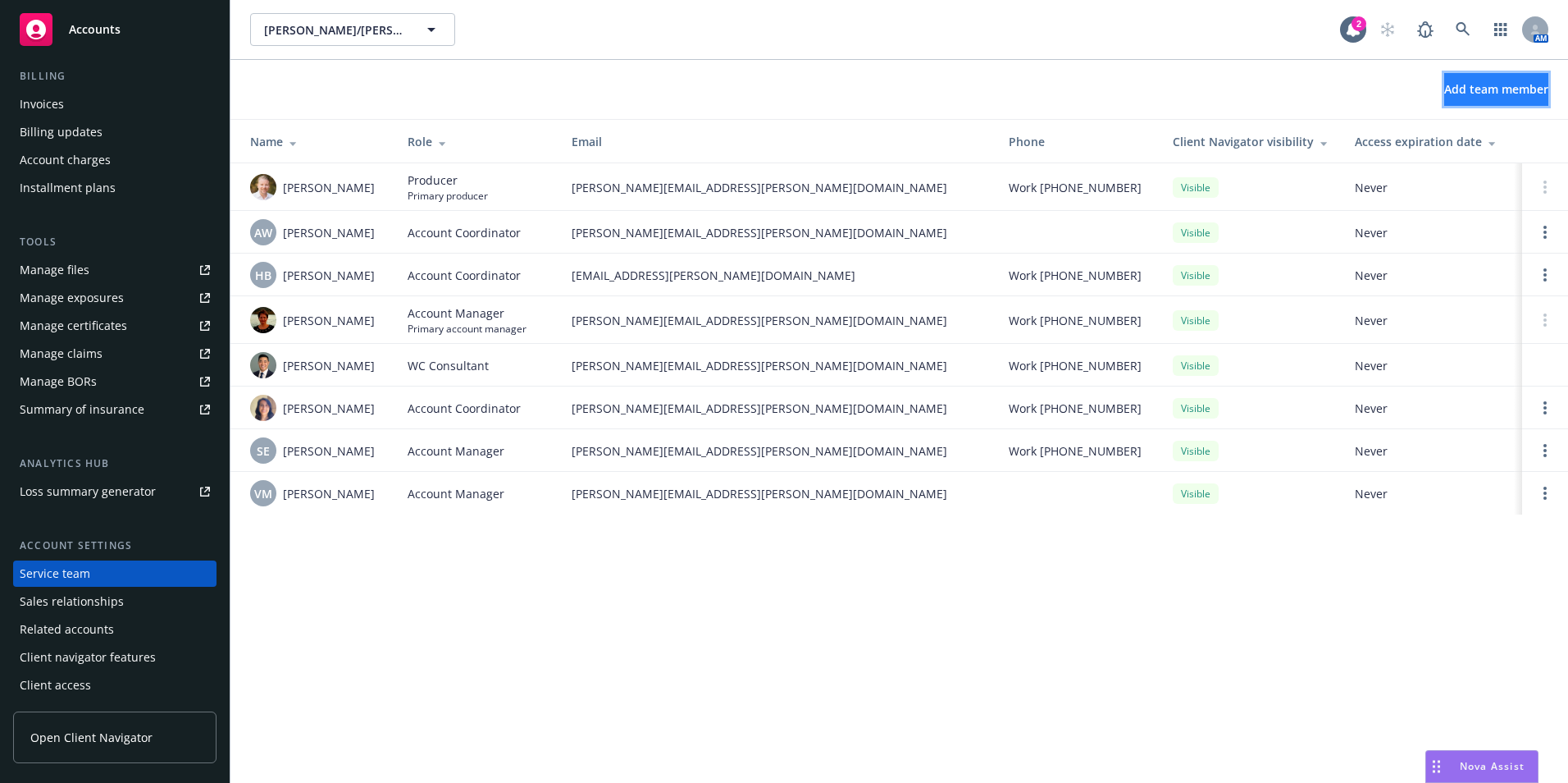
click at [1469, 87] on span "Add team member" at bounding box center [1497, 89] width 104 height 15
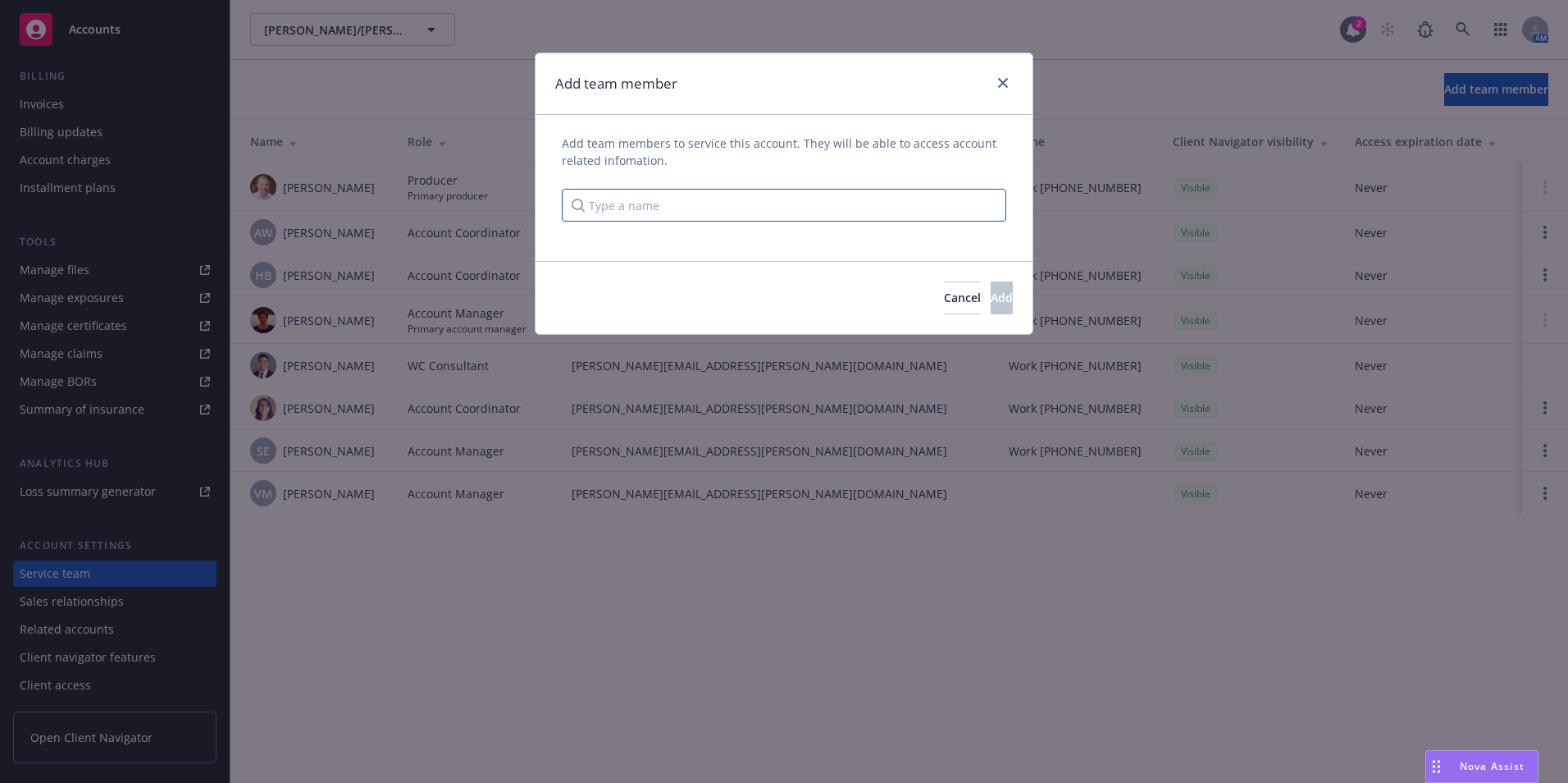
click at [636, 198] on input "Type a name" at bounding box center [784, 205] width 444 height 33
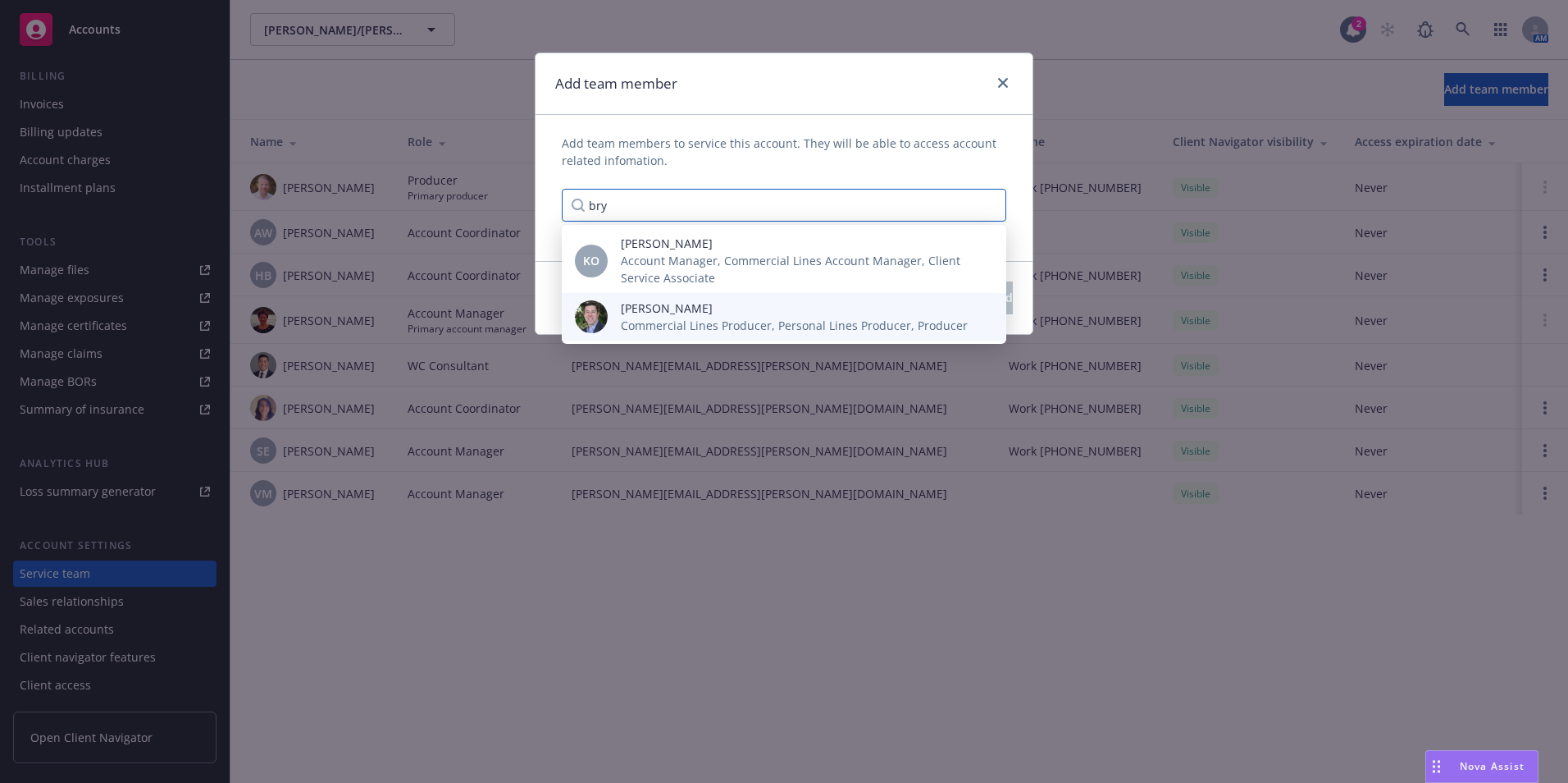
type input "bry"
click at [715, 315] on span "[PERSON_NAME]" at bounding box center [794, 308] width 347 height 17
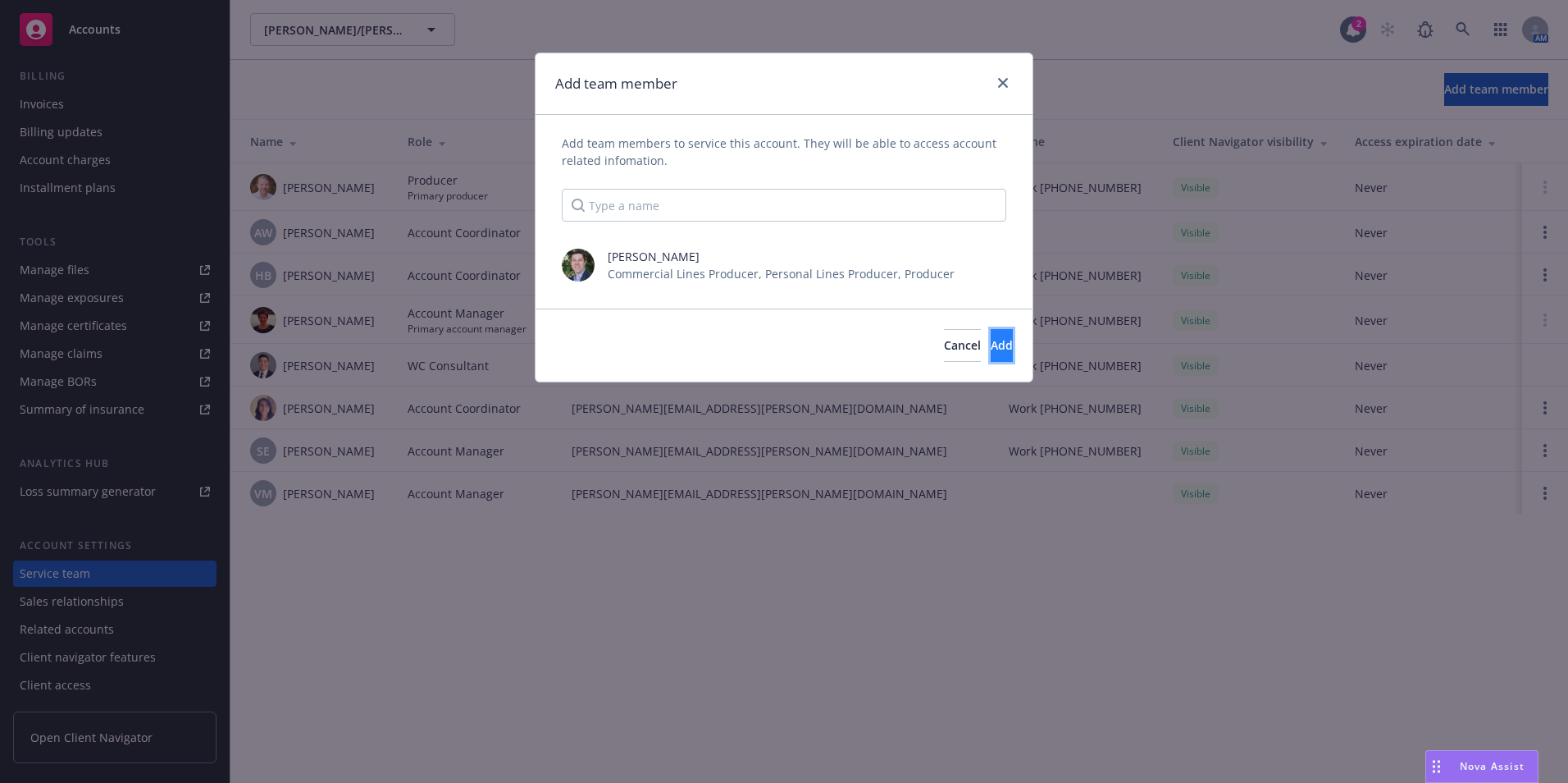
click at [991, 338] on button "Add" at bounding box center [1002, 345] width 22 height 33
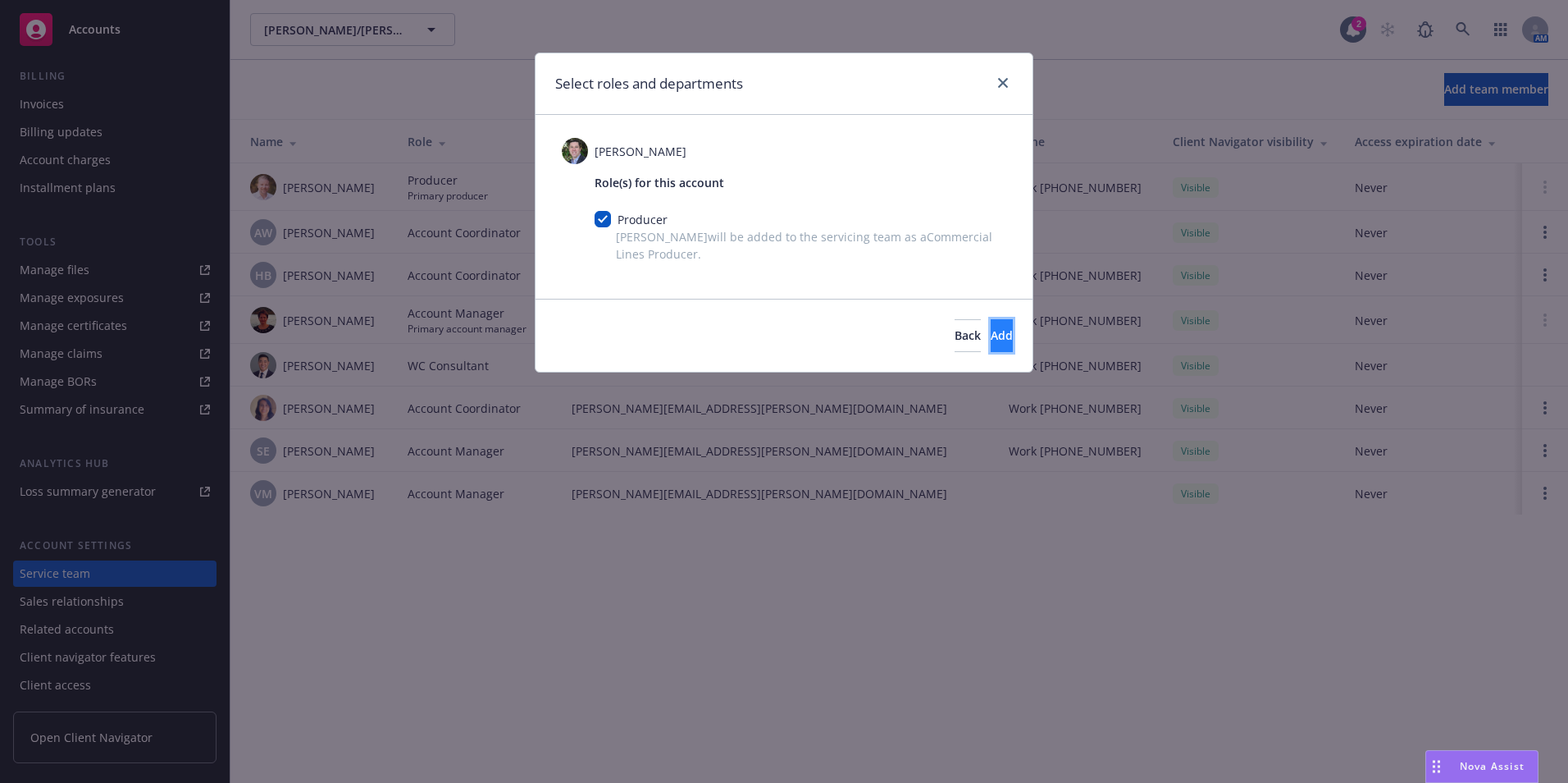
click at [991, 332] on span "Add" at bounding box center [1002, 335] width 22 height 15
